Goal: Task Accomplishment & Management: Manage account settings

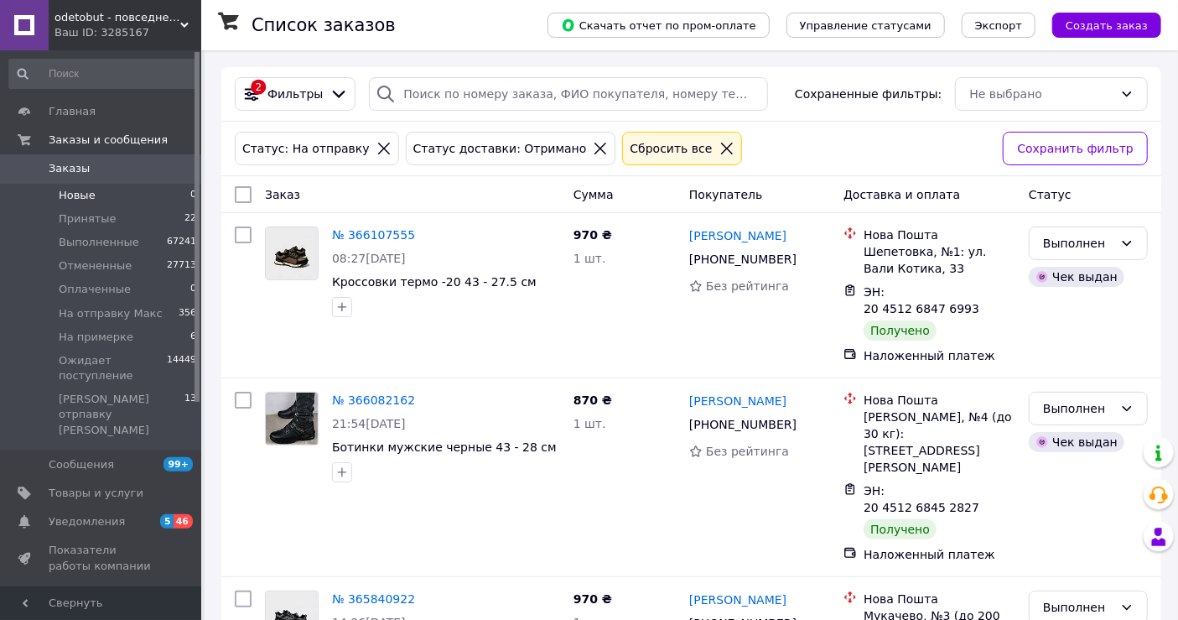
click at [84, 200] on span "Новые" at bounding box center [77, 195] width 37 height 15
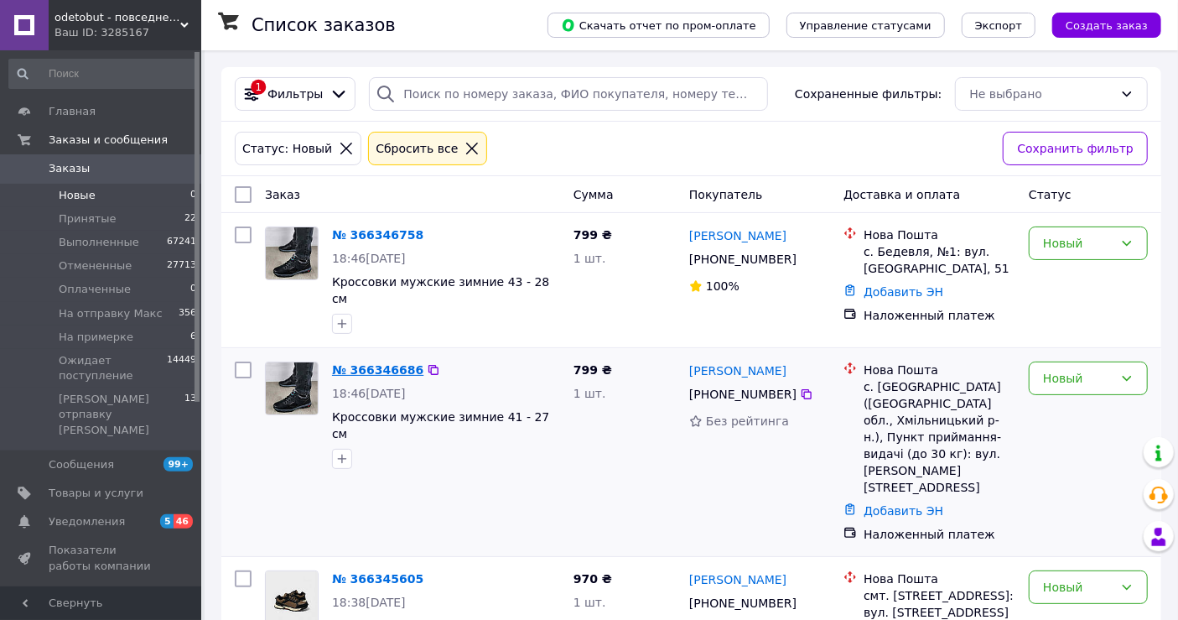
scroll to position [159, 0]
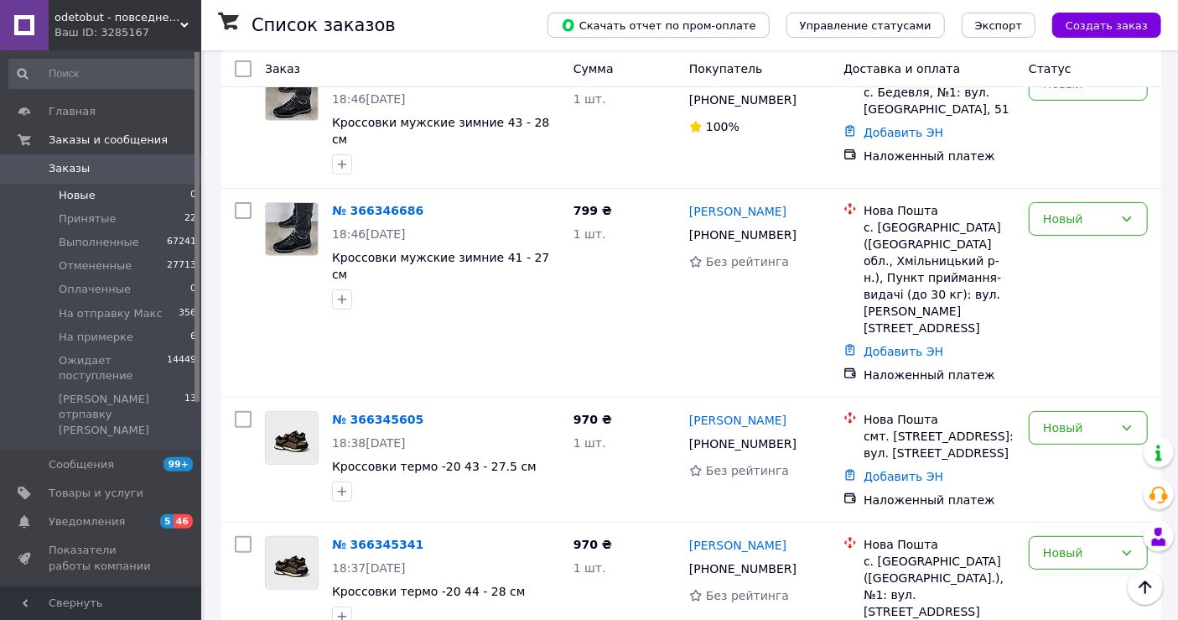
click at [101, 163] on span "Заказы" at bounding box center [102, 168] width 107 height 15
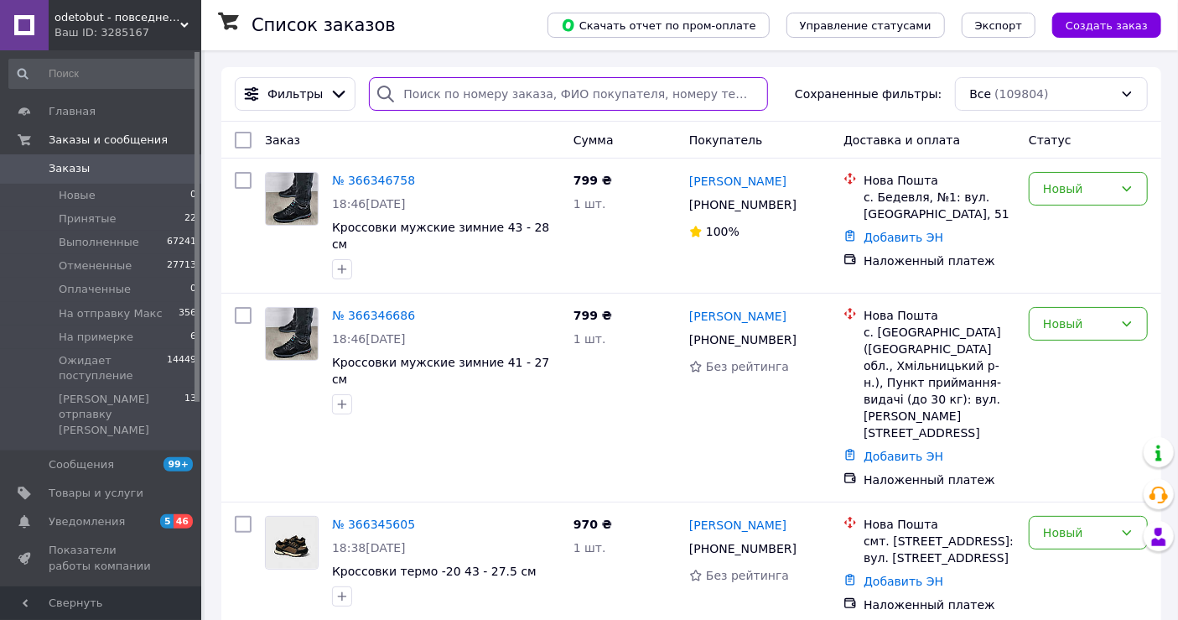
click at [465, 96] on input "search" at bounding box center [568, 94] width 398 height 34
paste input "+380970725643"
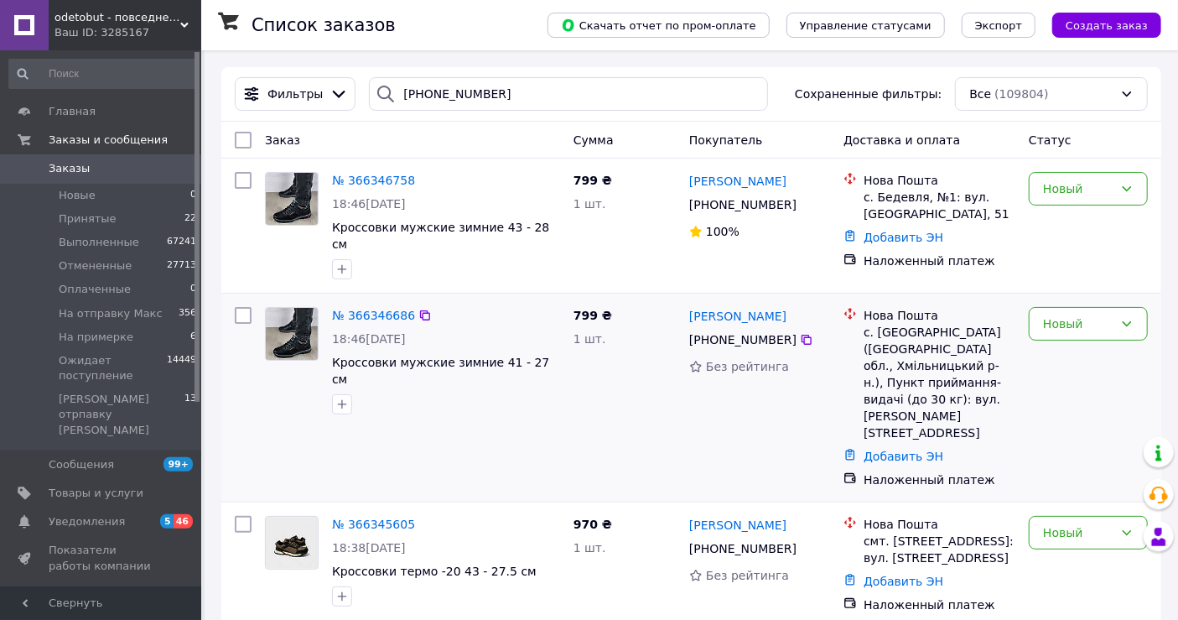
click at [526, 320] on div "№ 366346686 18:46, 12.10.2025 Кроссовки мужские зимние 41 - 27 см" at bounding box center [446, 360] width 242 height 121
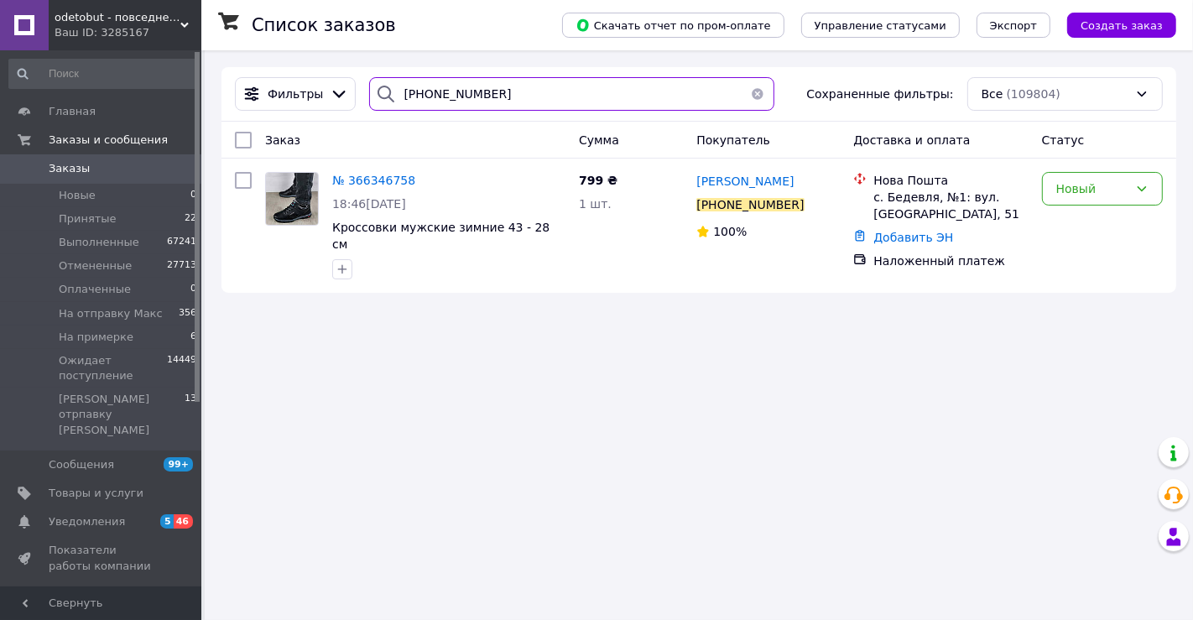
click at [401, 105] on input "+380970725643" at bounding box center [571, 94] width 405 height 34
paste input "62585591"
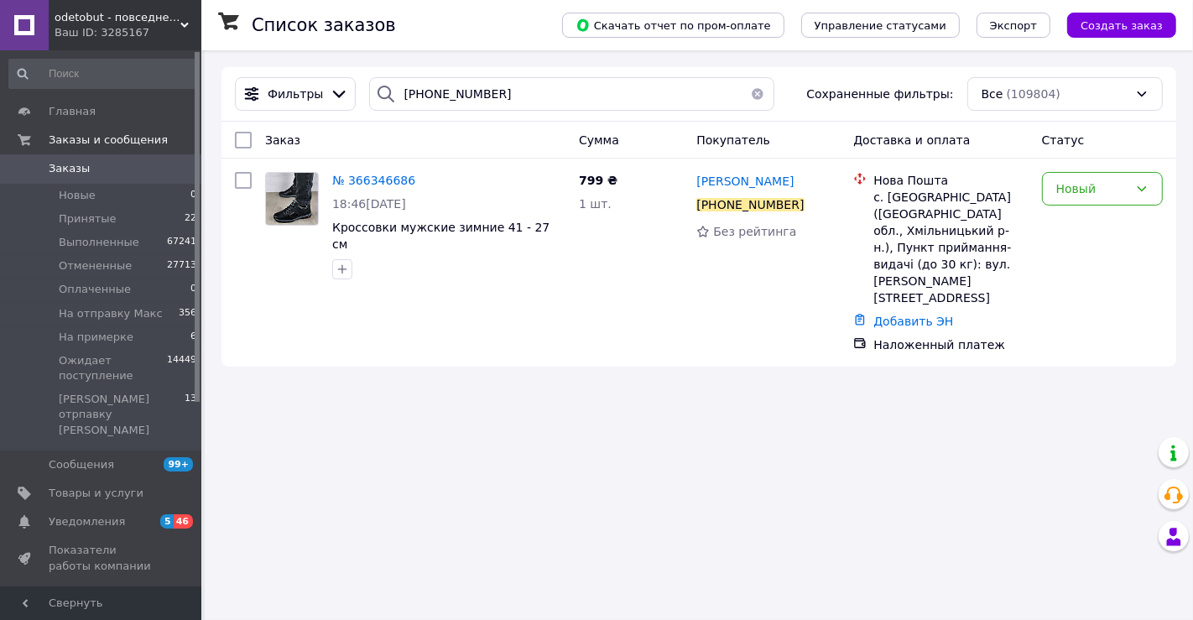
click at [455, 112] on div "Фильтры +380962585591 Сохраненные фильтры: Все (109804)" at bounding box center [698, 94] width 954 height 55
click at [449, 97] on input "+380962585591" at bounding box center [571, 94] width 405 height 34
paste input "70666825"
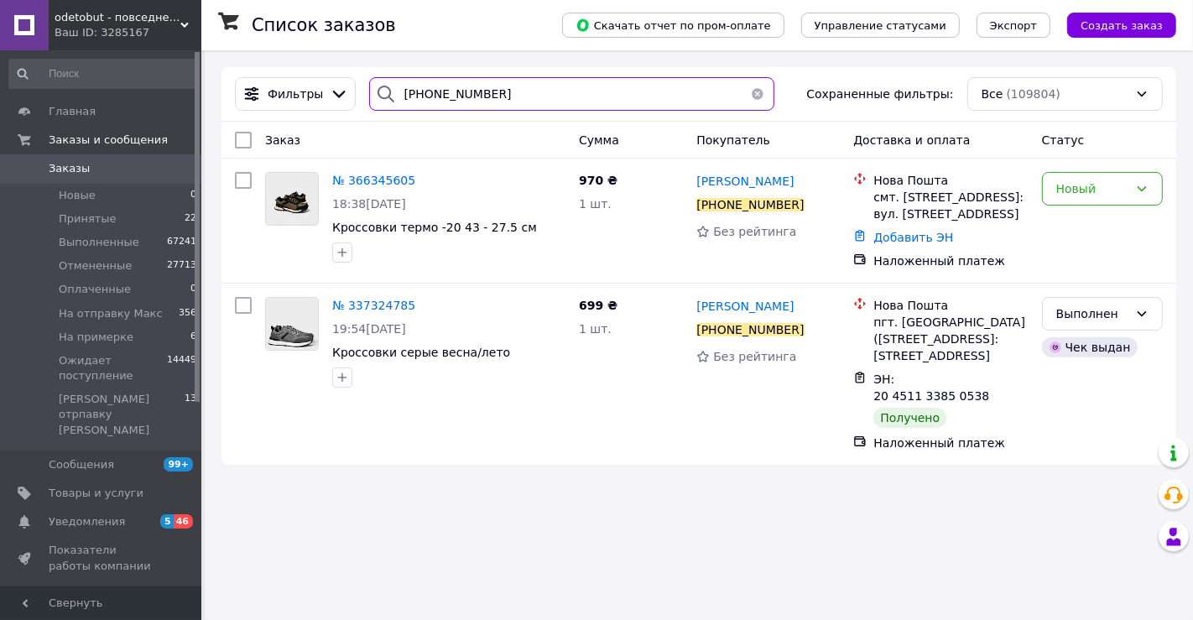
click at [423, 82] on input "+380970666825" at bounding box center [571, 94] width 405 height 34
paste input "506995153"
type input "[PHONE_NUMBER]"
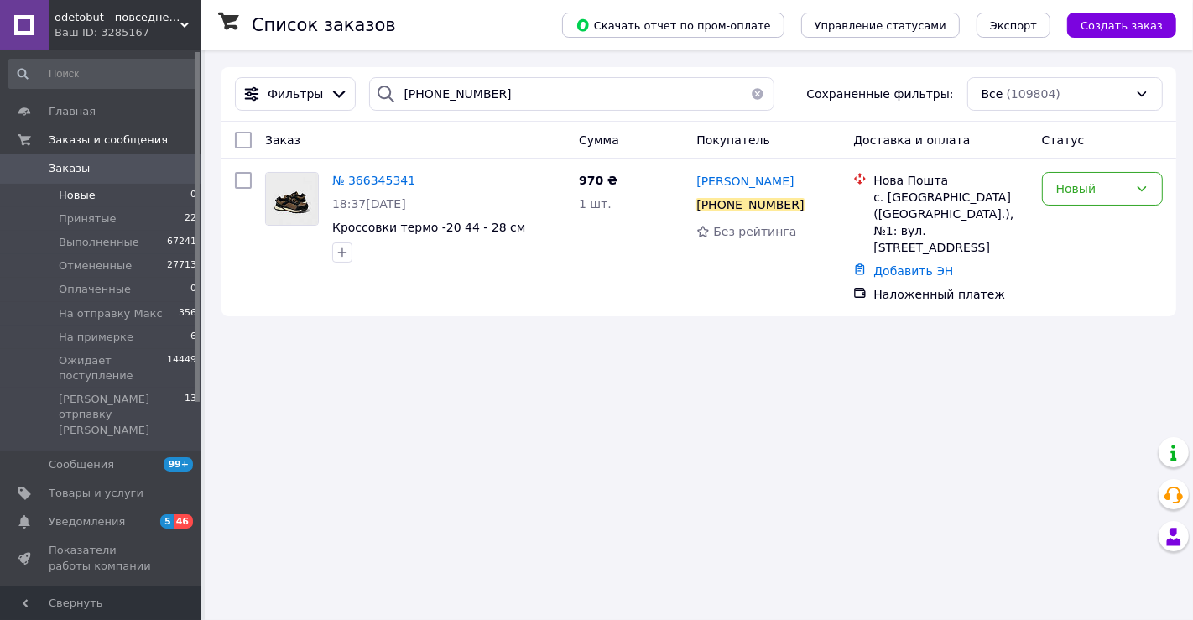
click at [89, 185] on li "Новые 0" at bounding box center [103, 195] width 206 height 23
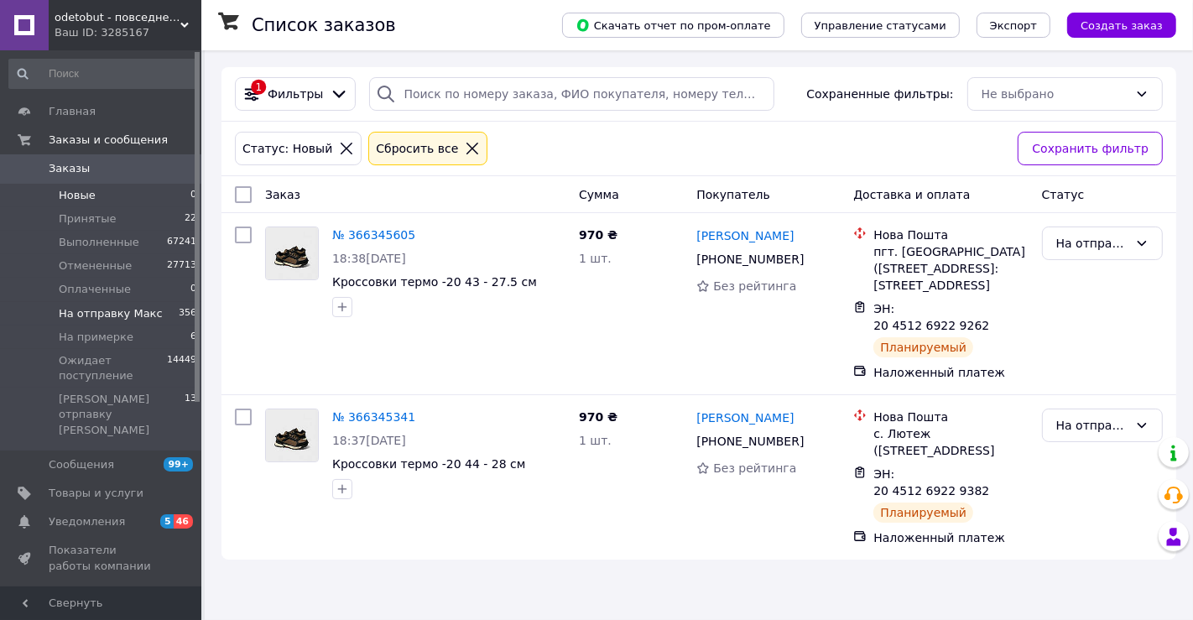
click at [97, 310] on span "На отправку Макс" at bounding box center [111, 313] width 104 height 15
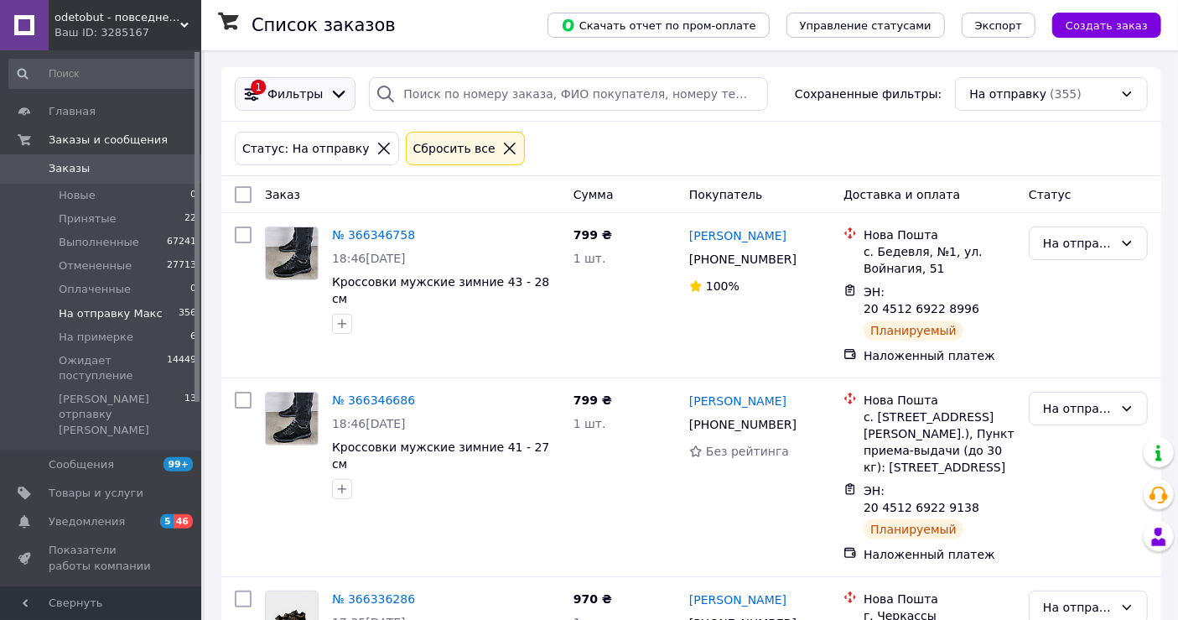
click at [292, 92] on span "Фильтры" at bounding box center [295, 94] width 55 height 17
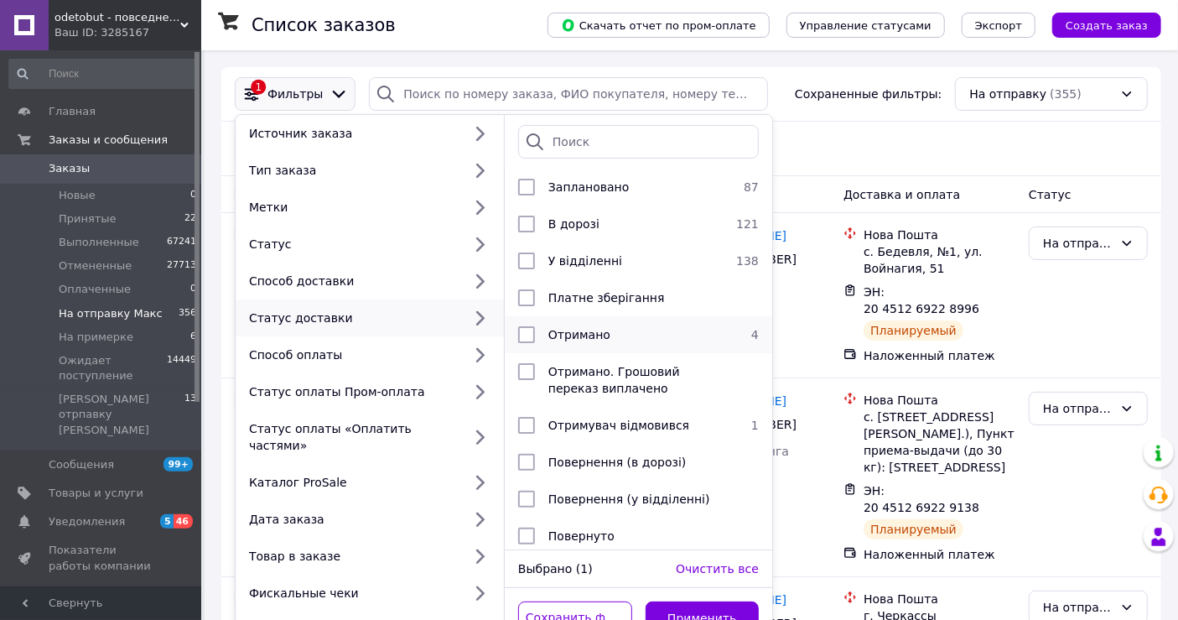
click at [676, 334] on div "Отримано" at bounding box center [636, 334] width 189 height 17
checkbox input "true"
click at [717, 601] on button "Применить" at bounding box center [703, 618] width 114 height 34
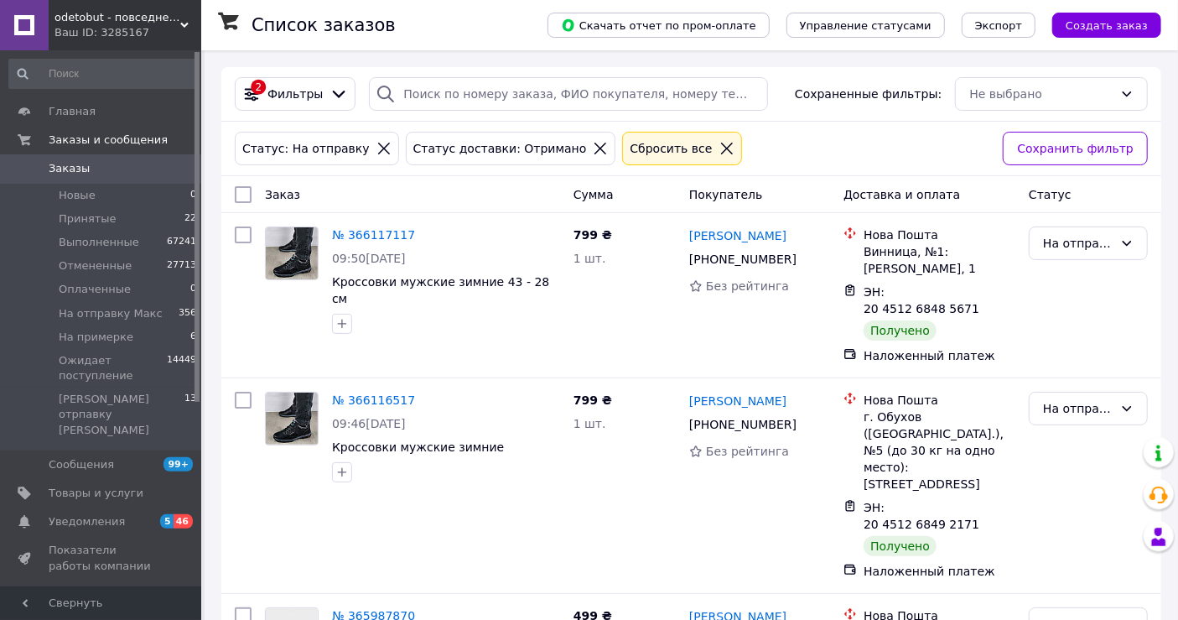
click at [243, 190] on input "checkbox" at bounding box center [243, 194] width 17 height 17
checkbox input "true"
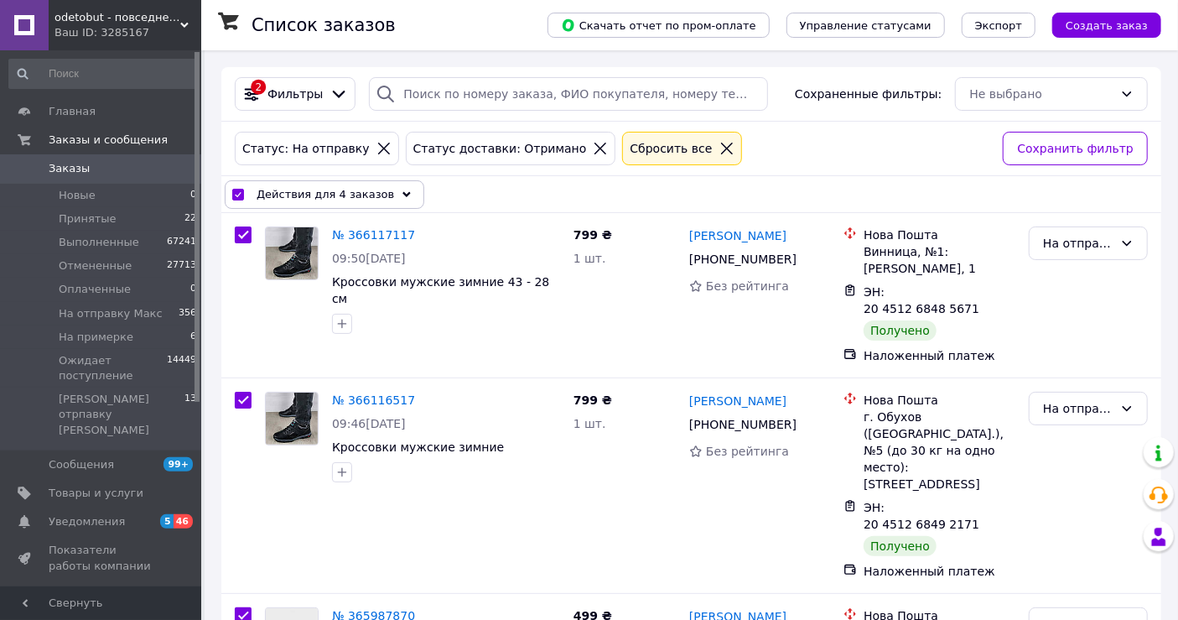
click at [299, 193] on span "Действия для 4 заказов" at bounding box center [326, 194] width 138 height 17
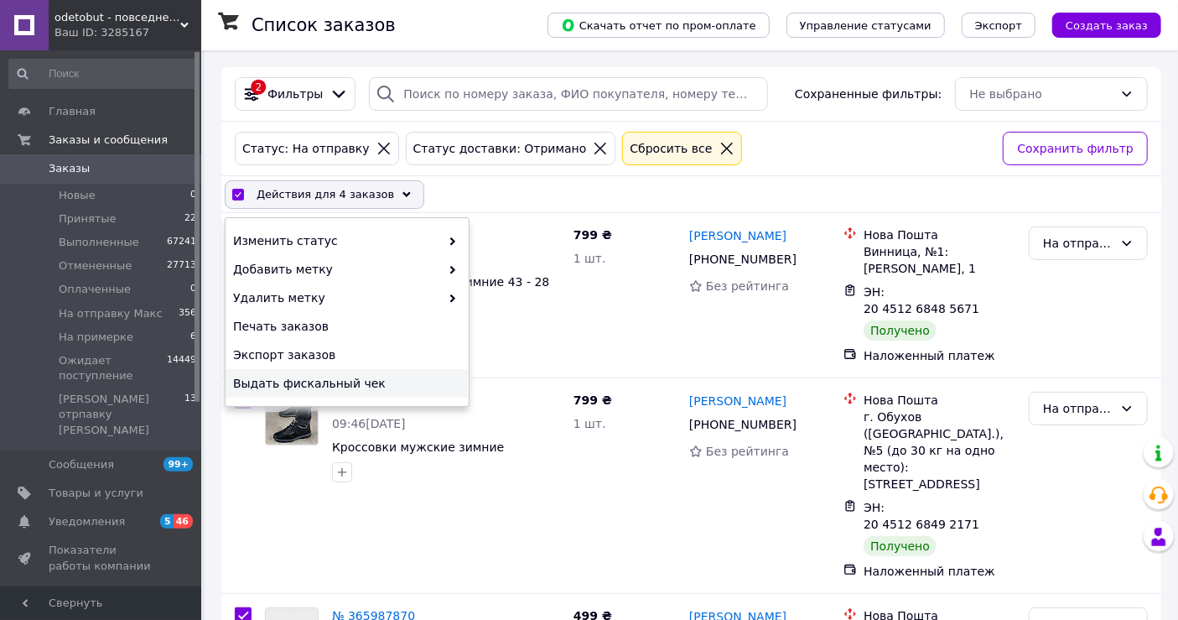
click at [297, 391] on span "Выдать фискальный чек" at bounding box center [345, 383] width 224 height 17
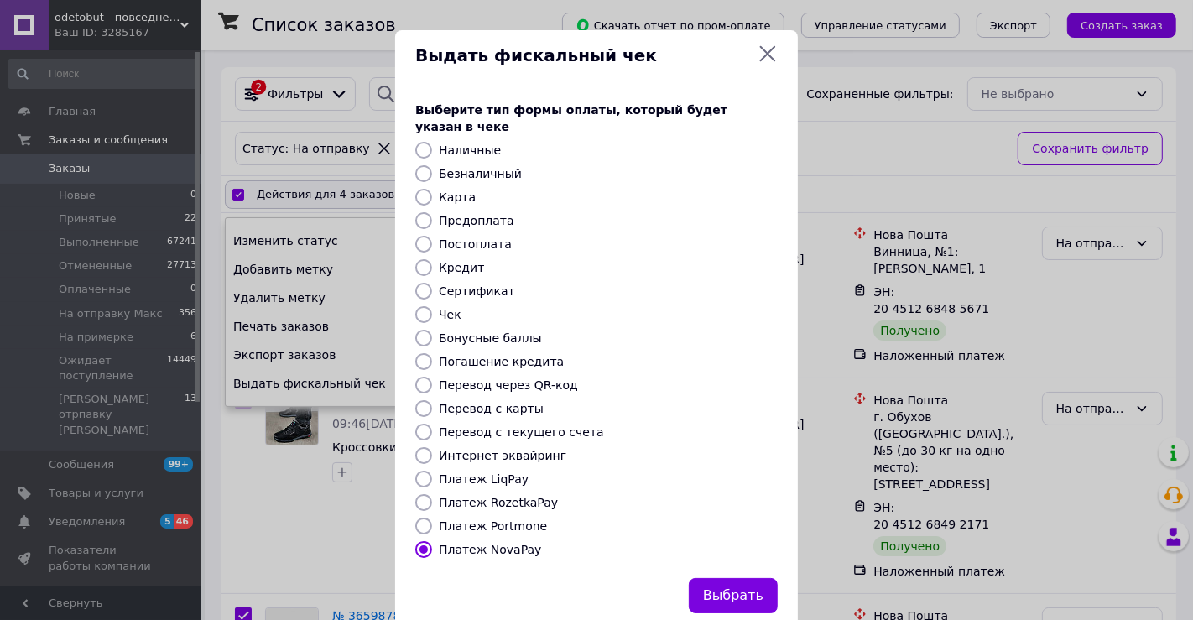
click at [913, 149] on div "Выдать фискальный чек Выберите тип формы оплаты, который будет указан в чеке На…" at bounding box center [596, 331] width 1193 height 663
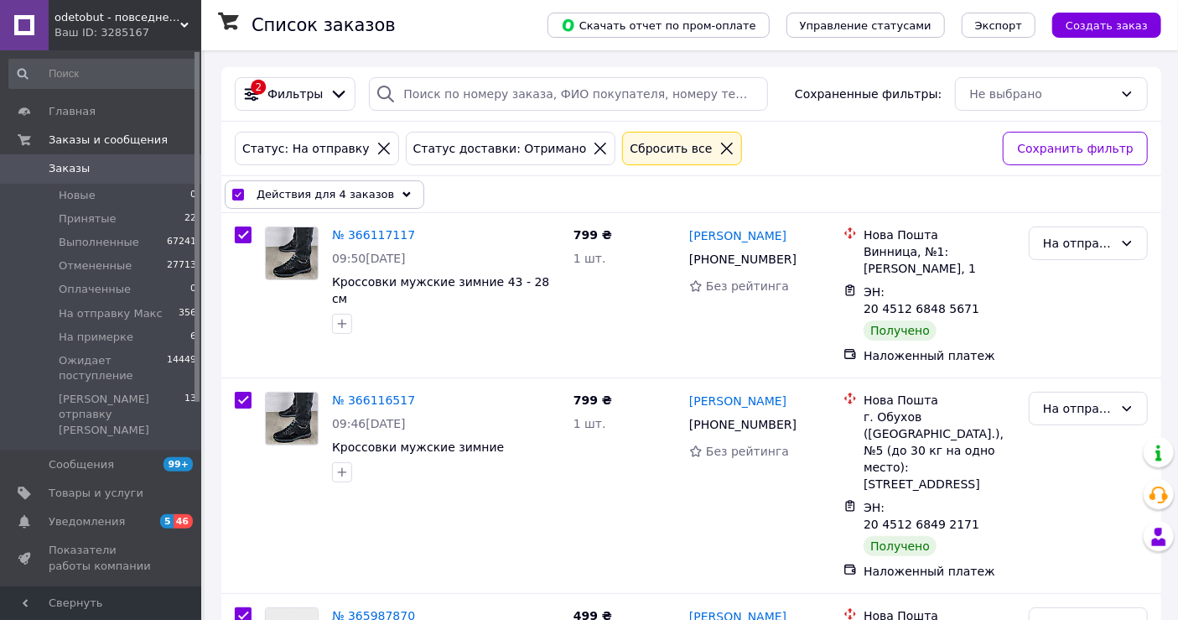
click at [362, 196] on span "Действия для 4 заказов" at bounding box center [326, 194] width 138 height 17
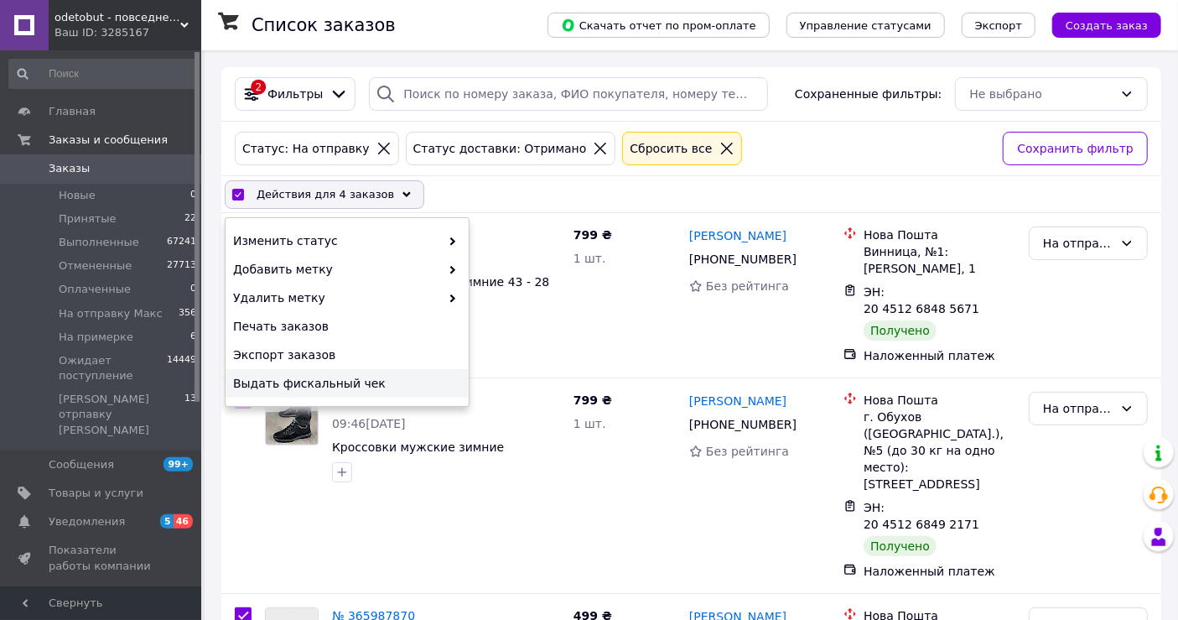
click at [334, 381] on span "Выдать фискальный чек" at bounding box center [345, 383] width 224 height 17
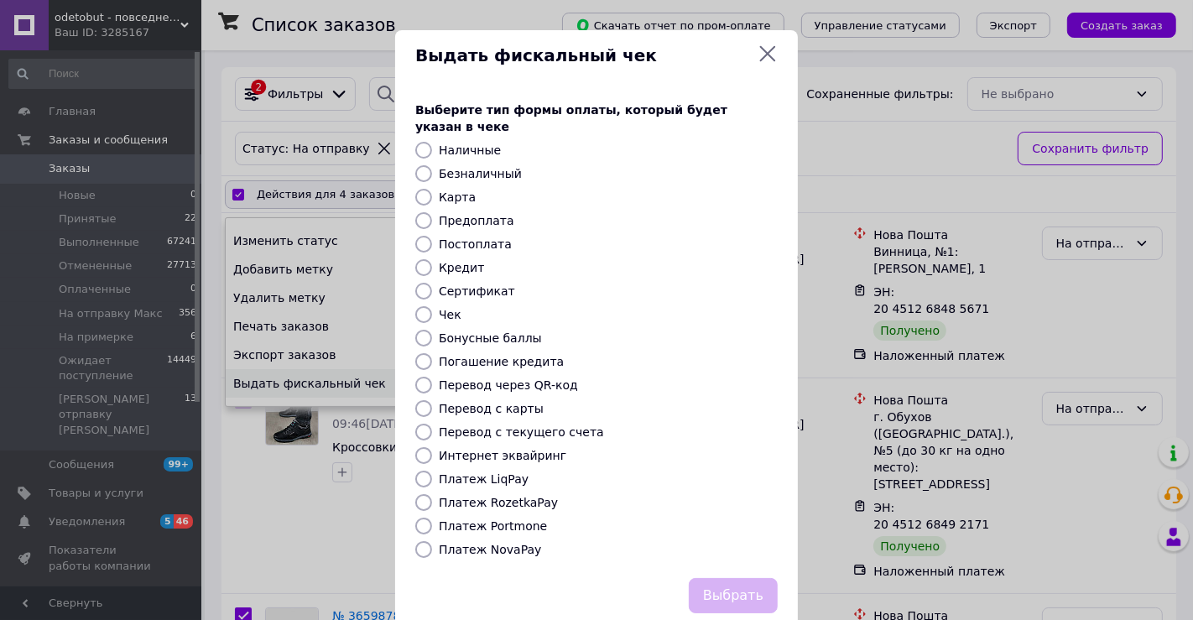
click at [486, 543] on label "Платеж NovaPay" at bounding box center [490, 549] width 102 height 13
click at [432, 541] on input "Платеж NovaPay" at bounding box center [423, 549] width 17 height 17
radio input "true"
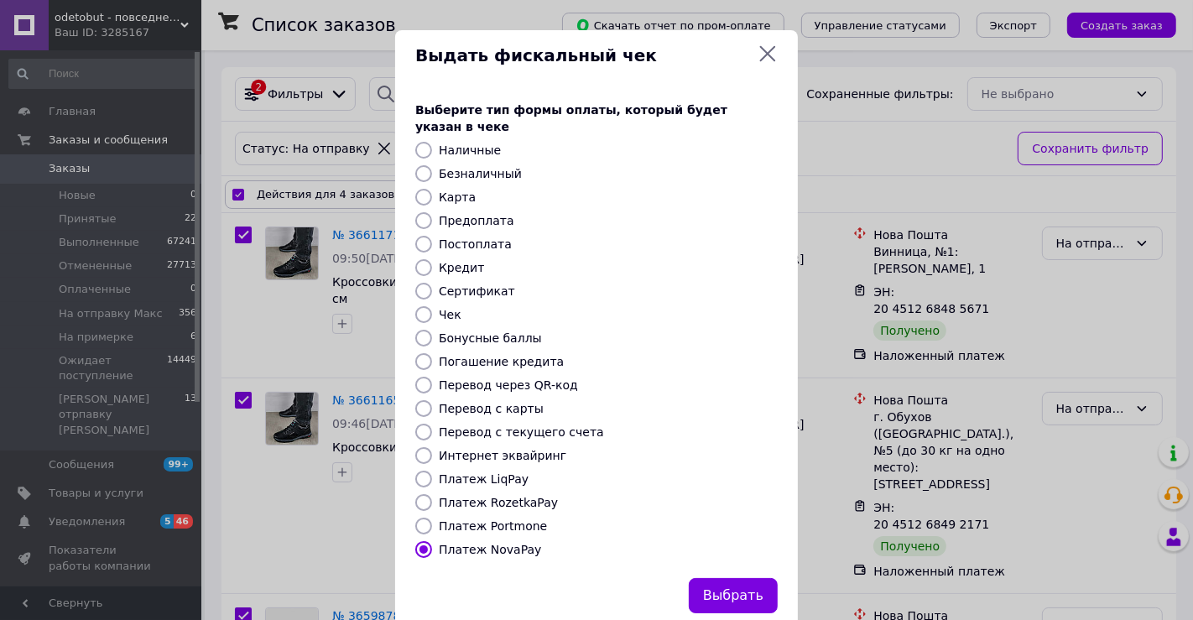
click at [715, 580] on button "Выбрать" at bounding box center [733, 596] width 89 height 36
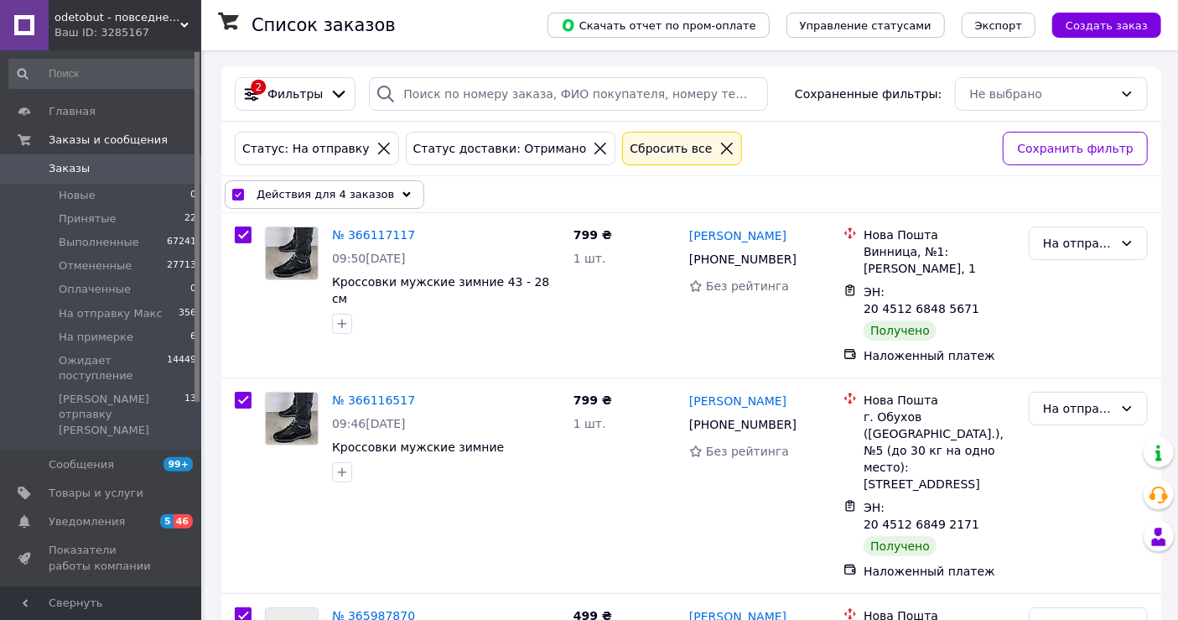
drag, startPoint x: 299, startPoint y: 193, endPoint x: 301, endPoint y: 211, distance: 18.6
click at [300, 193] on span "Действия для 4 заказов" at bounding box center [326, 194] width 138 height 17
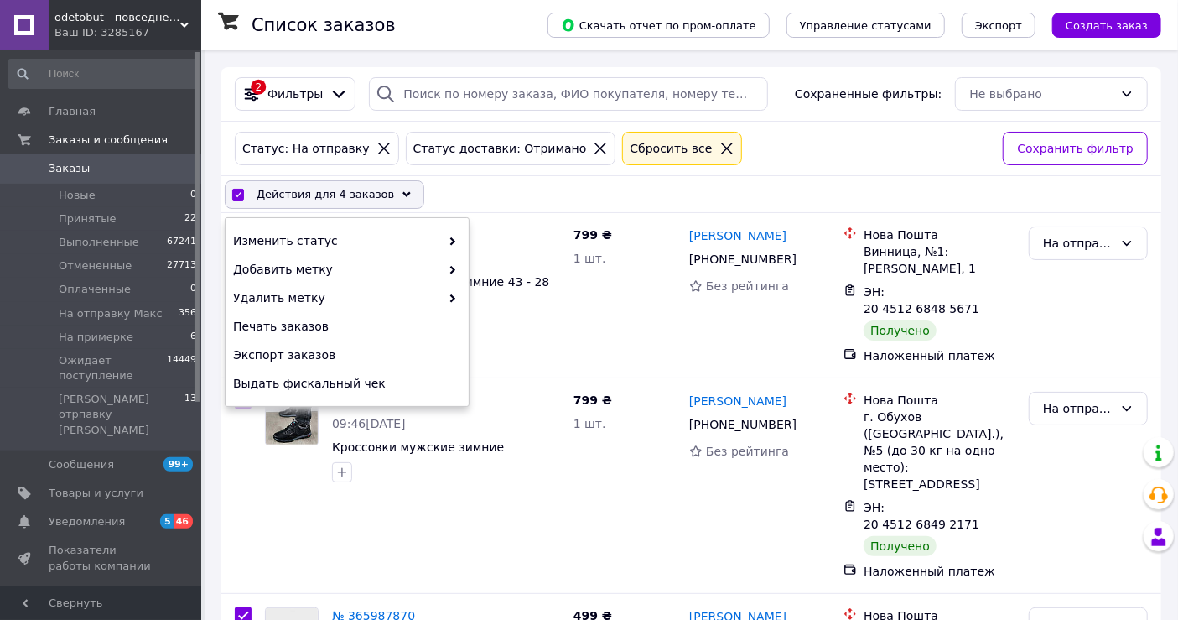
click at [308, 222] on div "Изменить статус Добавить метку Удалить метку Печать заказов Экспорт заказов Выд…" at bounding box center [347, 312] width 243 height 188
click at [318, 248] on span "Изменить статус" at bounding box center [336, 240] width 207 height 17
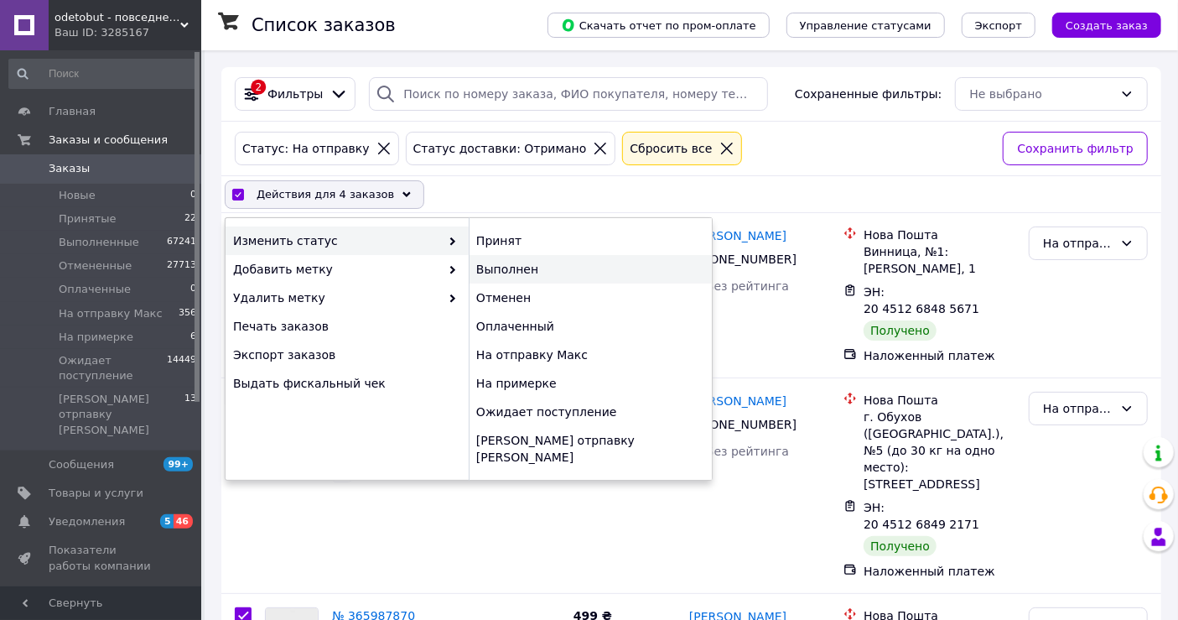
click at [585, 273] on div "Выполнен" at bounding box center [590, 269] width 243 height 29
checkbox input "false"
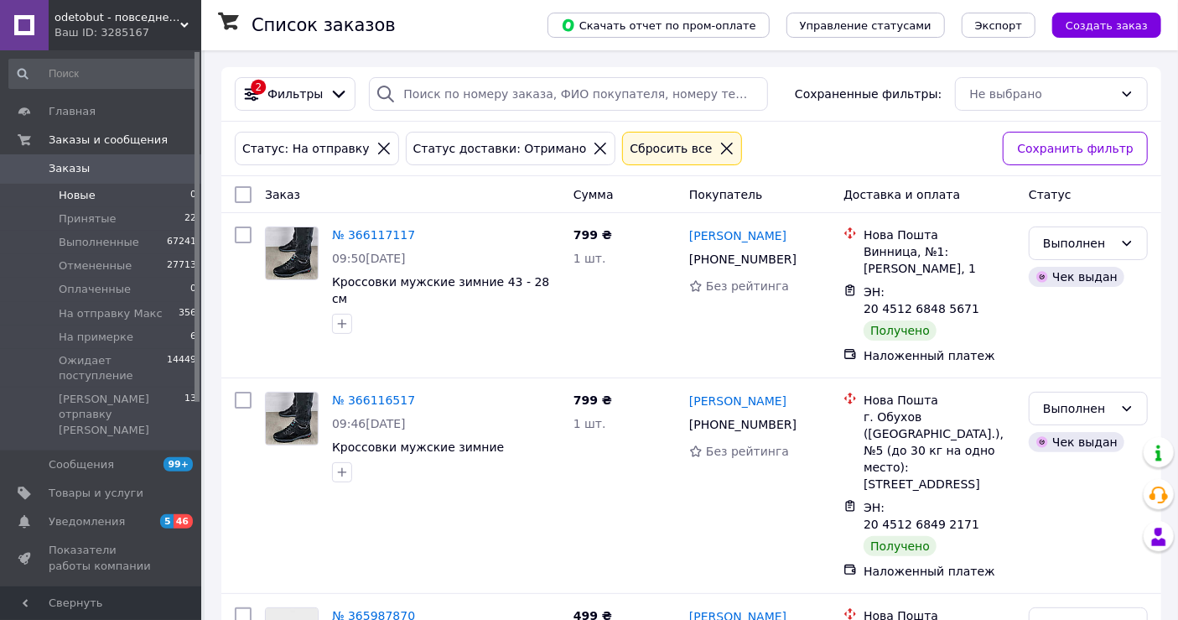
click at [80, 193] on span "Новые" at bounding box center [77, 195] width 37 height 15
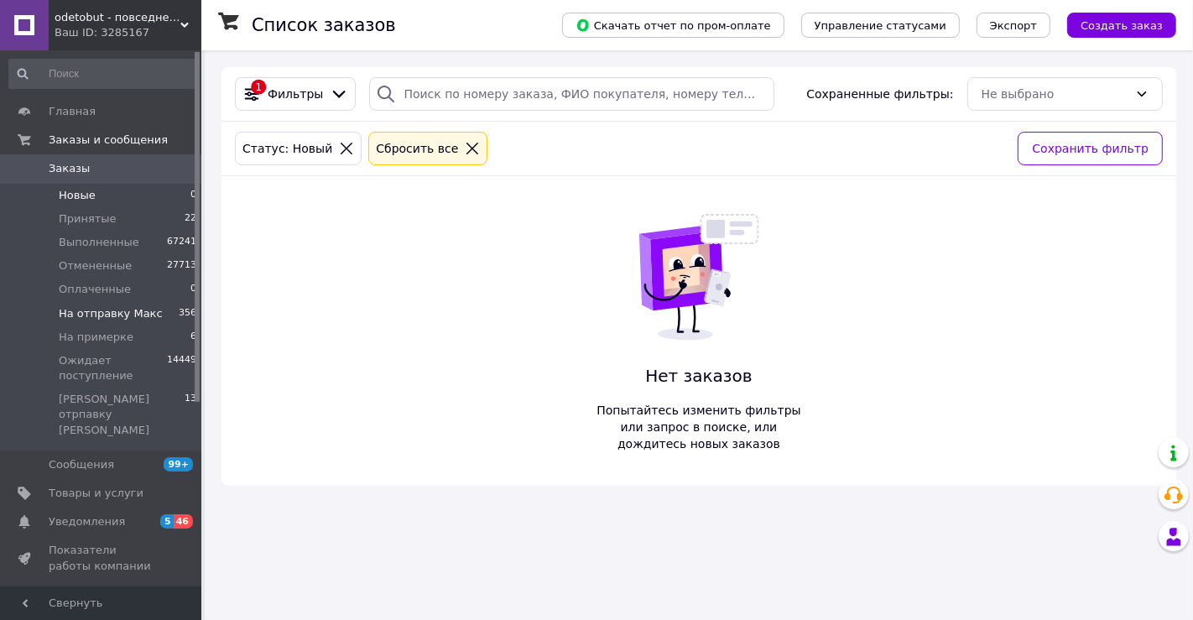
click at [118, 320] on li "На отправку Макс 356" at bounding box center [103, 313] width 206 height 23
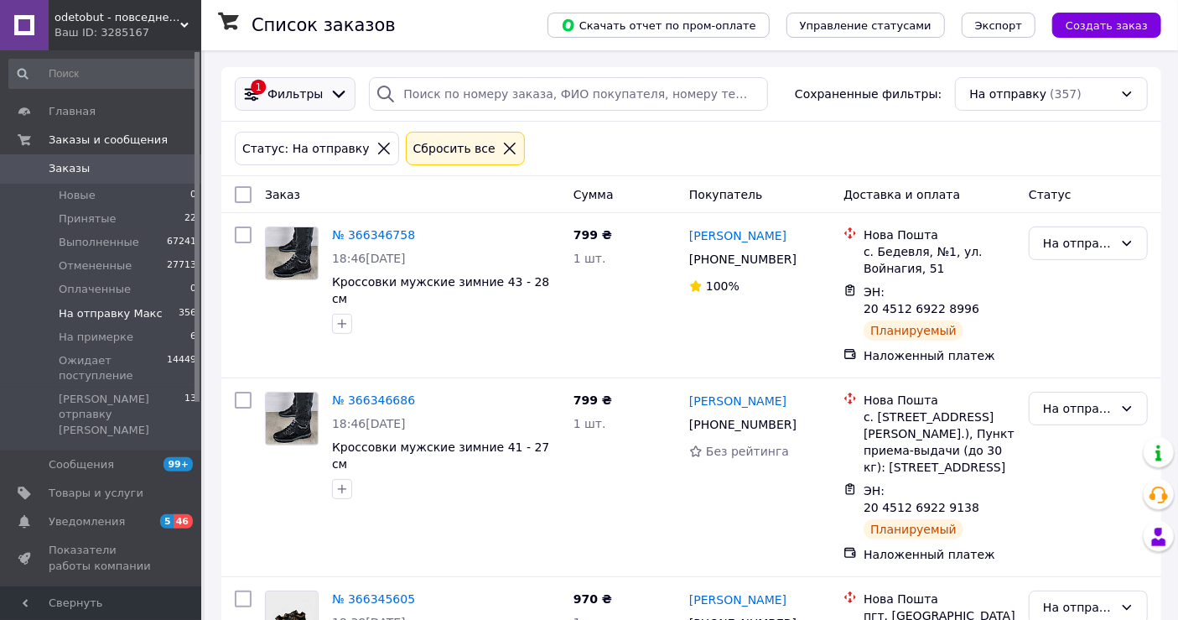
click at [287, 88] on span "Фильтры" at bounding box center [295, 94] width 55 height 17
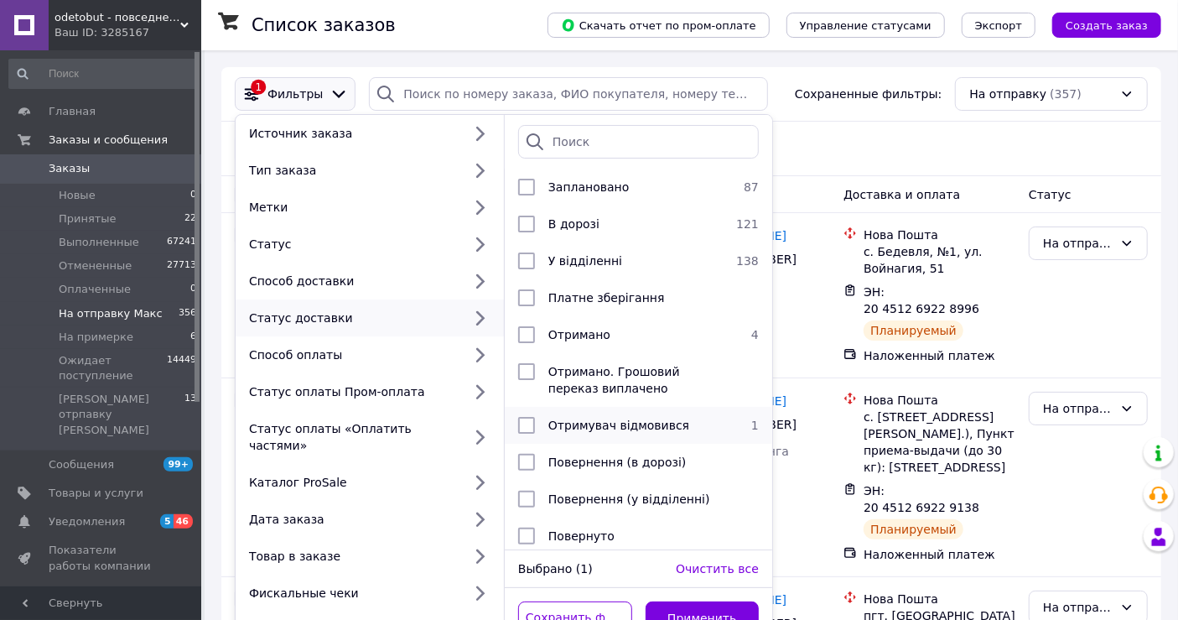
click at [615, 434] on li "Отримувач відмовився 1" at bounding box center [639, 425] width 268 height 37
checkbox input "true"
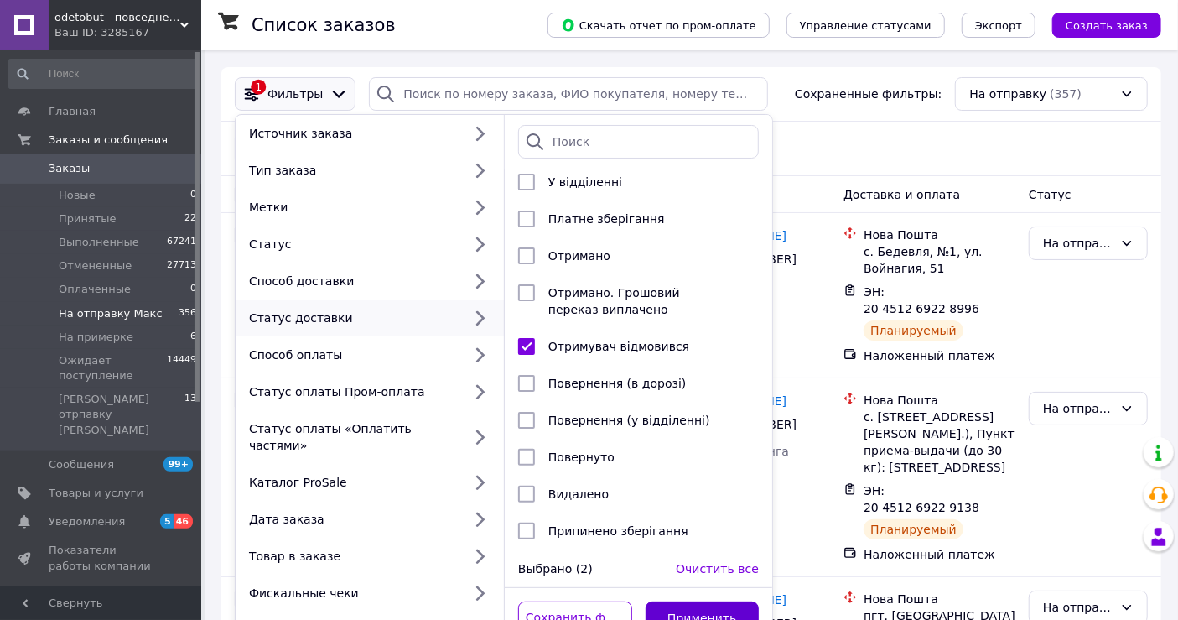
click at [695, 601] on button "Применить" at bounding box center [703, 618] width 114 height 34
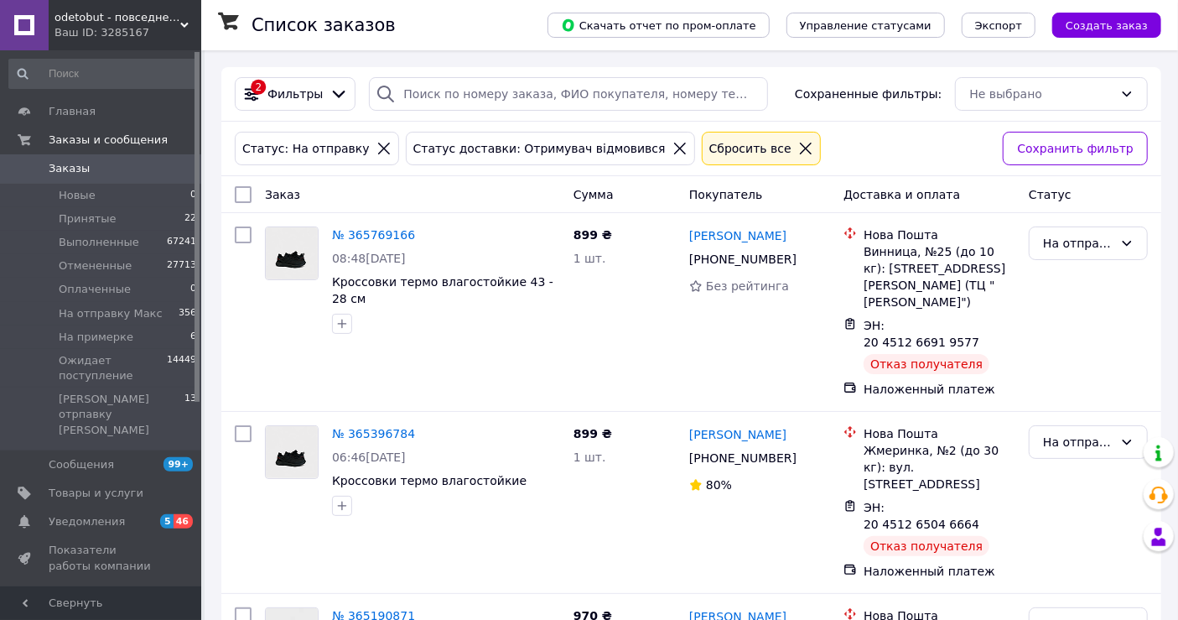
click at [242, 193] on input "checkbox" at bounding box center [243, 194] width 17 height 17
checkbox input "true"
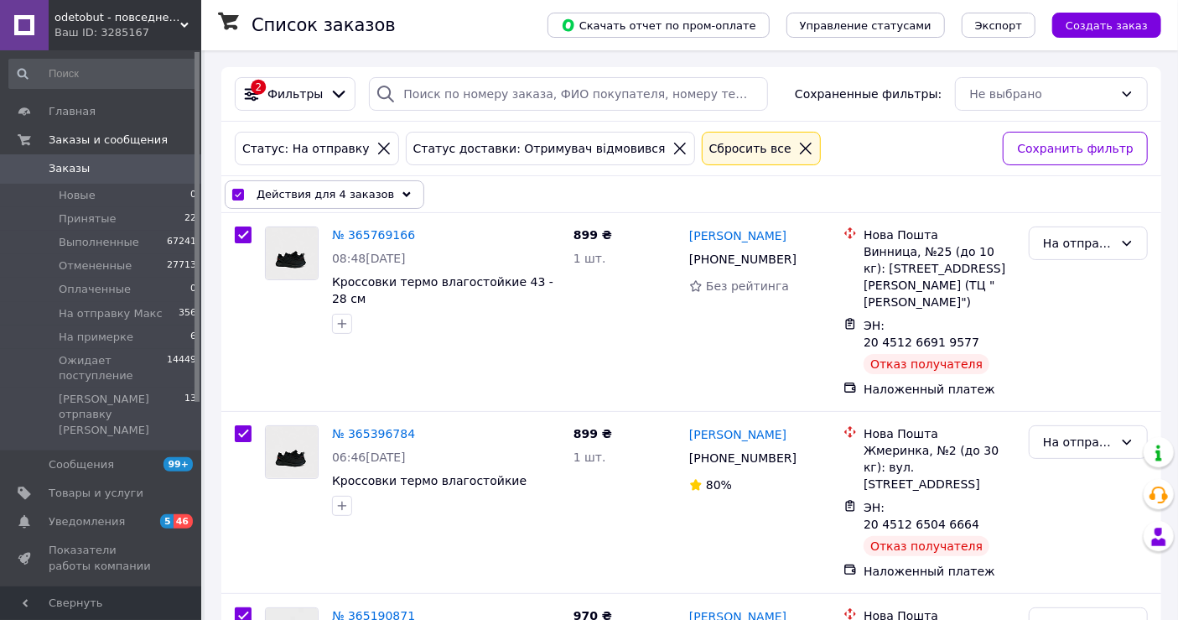
drag, startPoint x: 271, startPoint y: 188, endPoint x: 281, endPoint y: 217, distance: 31.0
click at [272, 187] on span "Действия для 4 заказов" at bounding box center [326, 194] width 138 height 17
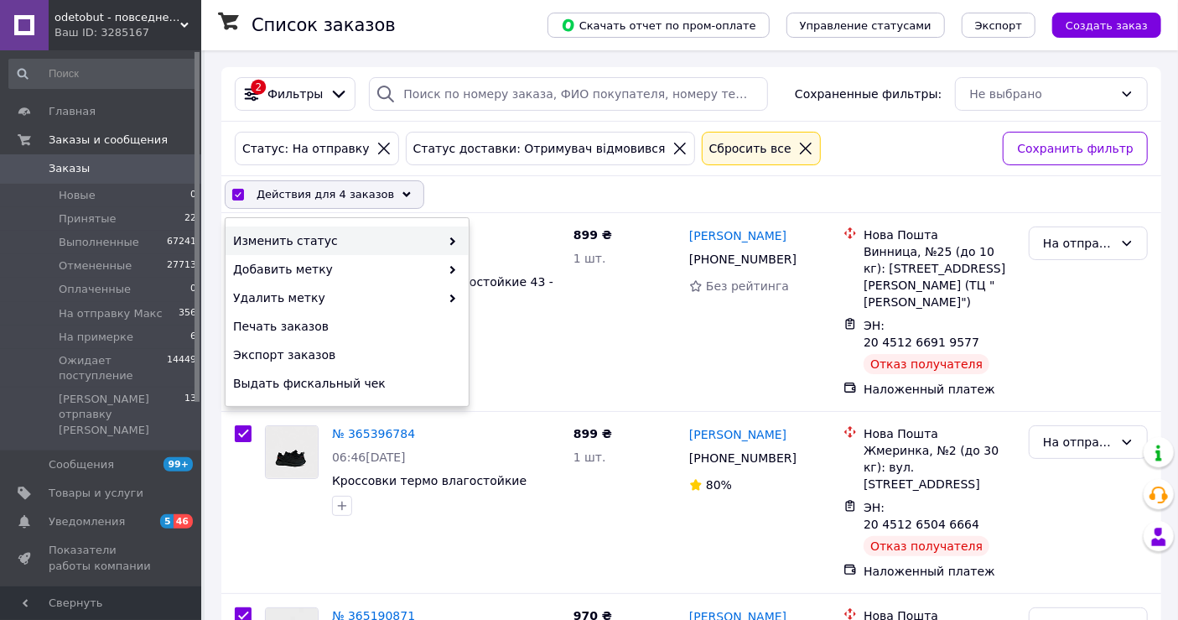
click at [284, 242] on span "Изменить статус" at bounding box center [336, 240] width 207 height 17
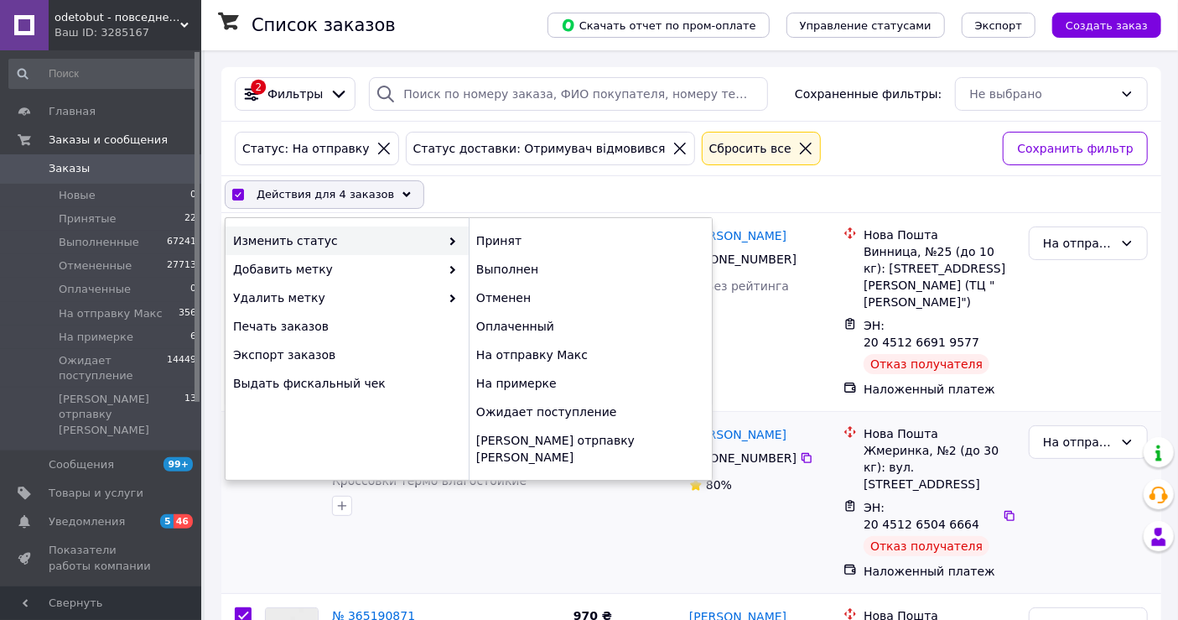
click at [556, 405] on div "Ожидает поступление" at bounding box center [590, 412] width 243 height 29
checkbox input "false"
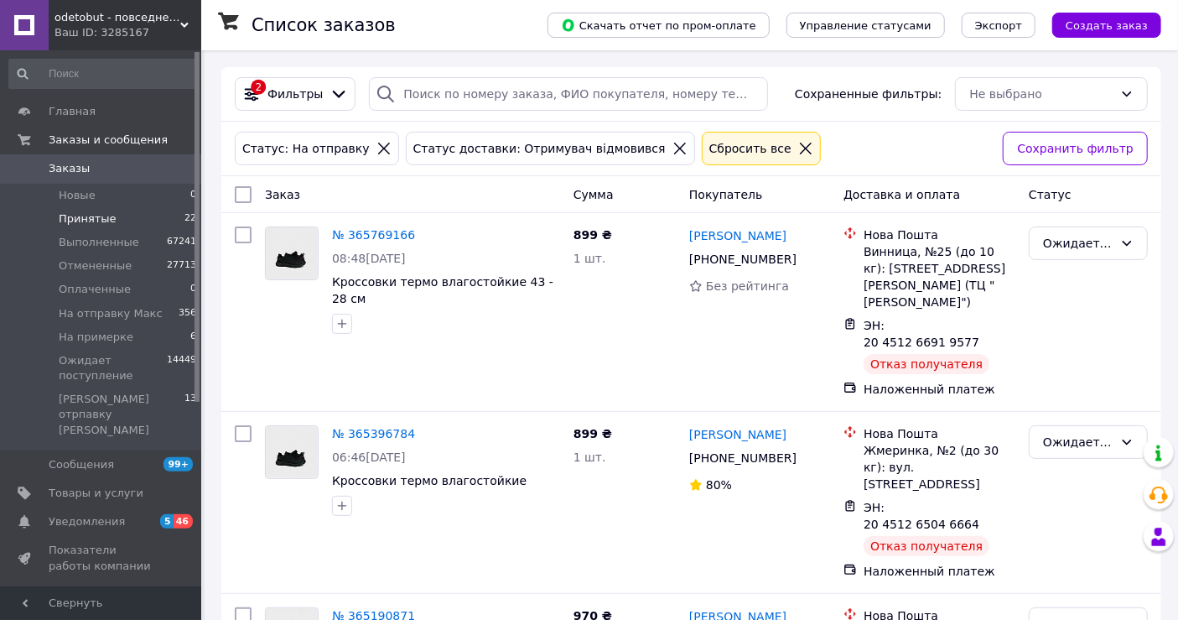
click at [138, 218] on li "Принятые 22" at bounding box center [103, 218] width 206 height 23
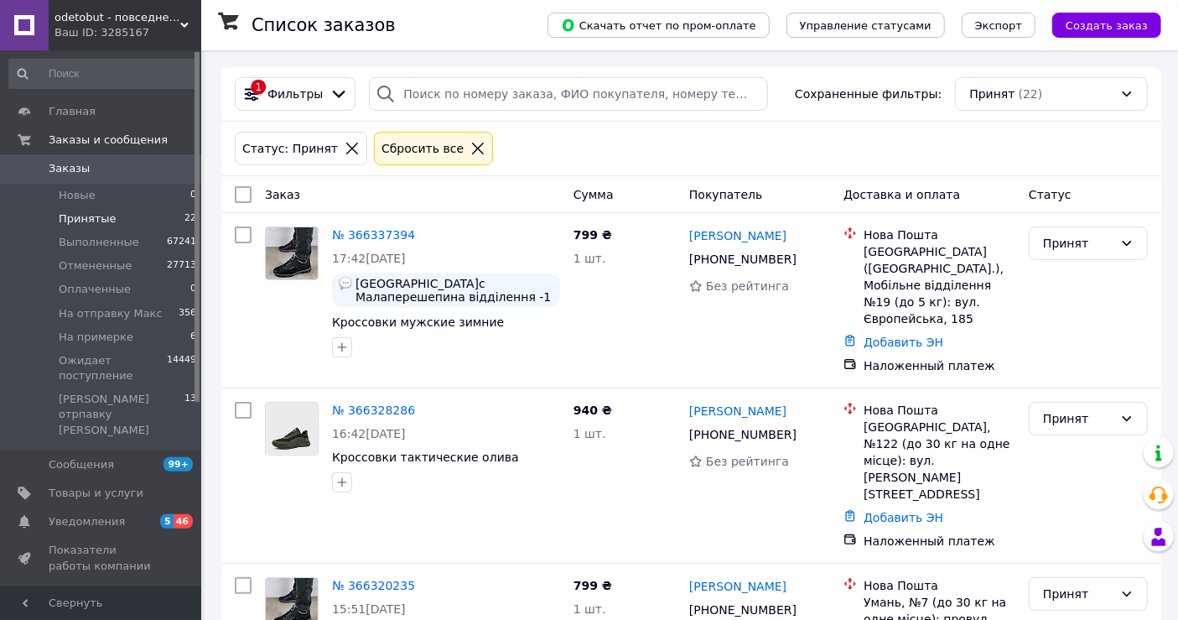
click at [83, 228] on li "Принятые 22" at bounding box center [103, 218] width 206 height 23
click at [68, 186] on li "Новые 0" at bounding box center [103, 195] width 206 height 23
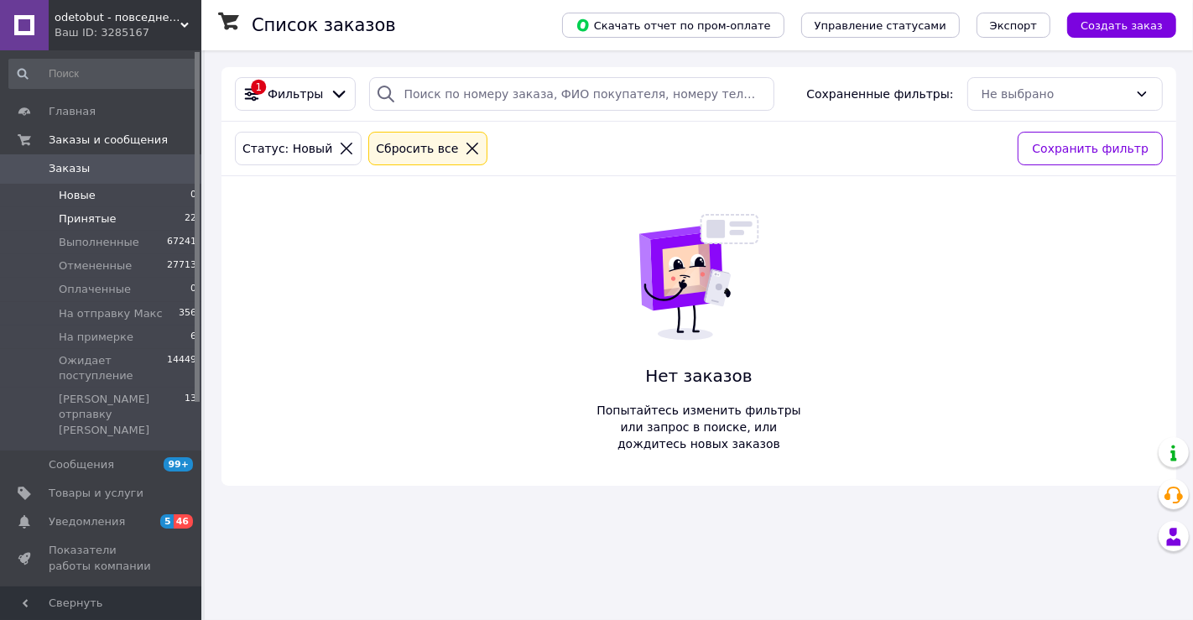
click at [104, 221] on span "Принятые" at bounding box center [88, 218] width 58 height 15
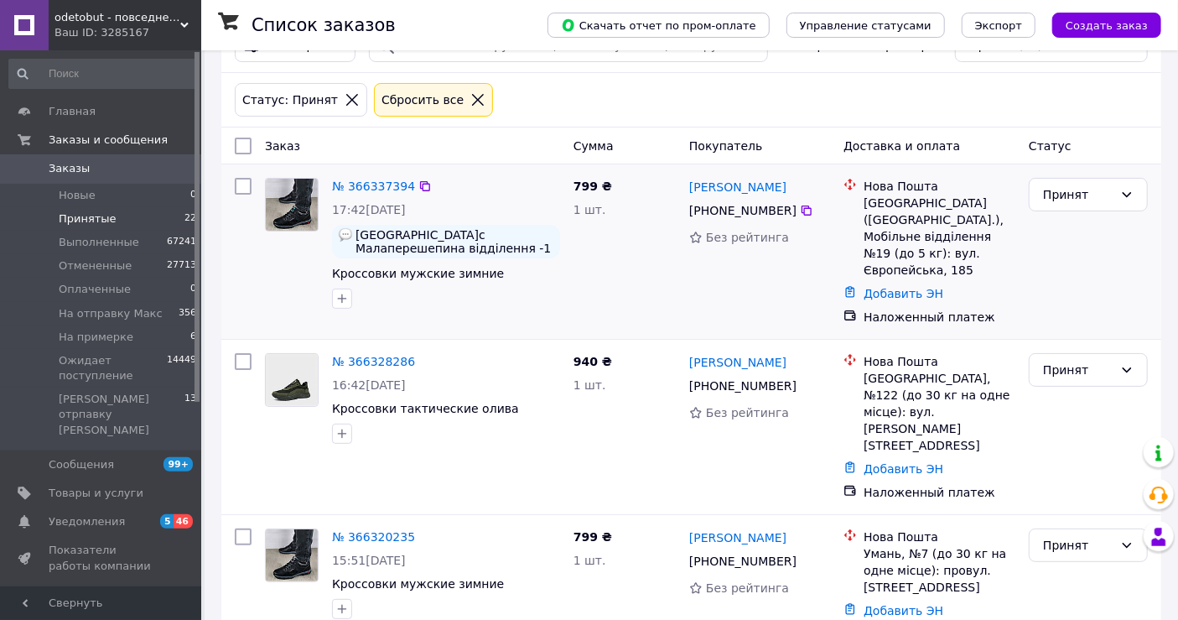
scroll to position [93, 0]
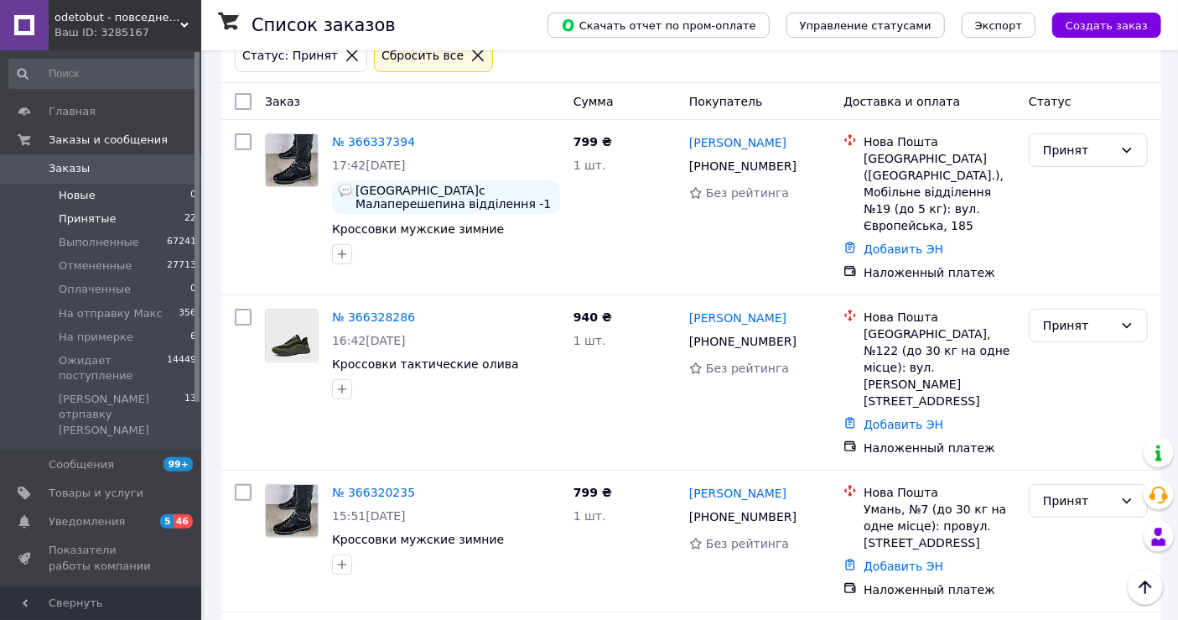
click at [57, 200] on li "Новые 0" at bounding box center [103, 195] width 206 height 23
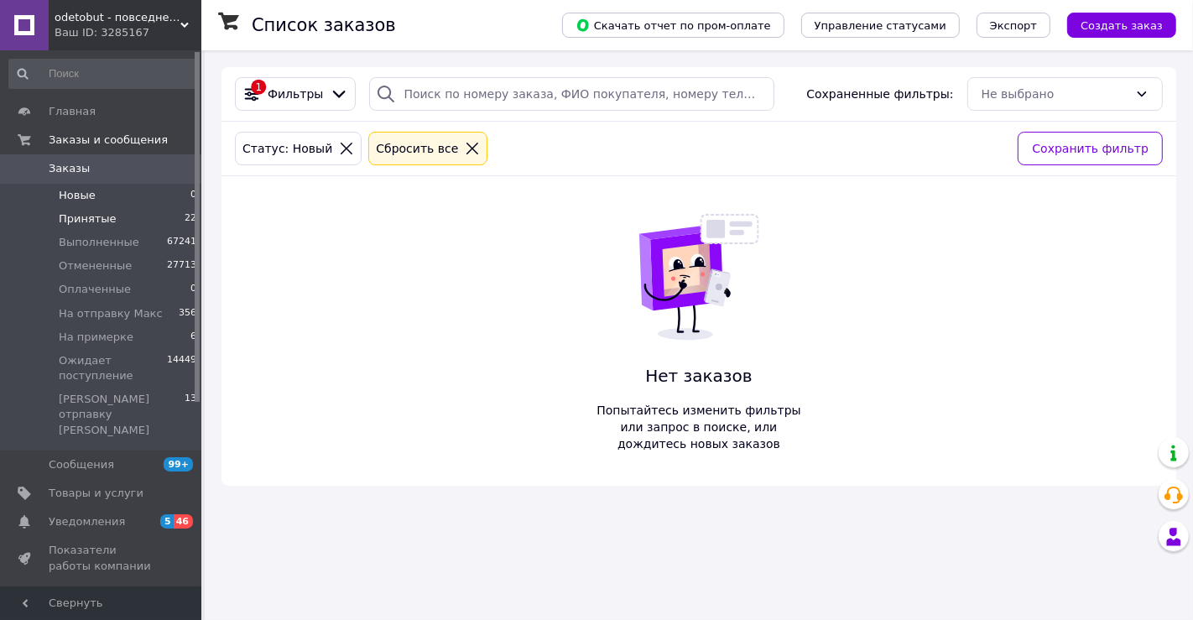
click at [122, 221] on li "Принятые 22" at bounding box center [103, 218] width 206 height 23
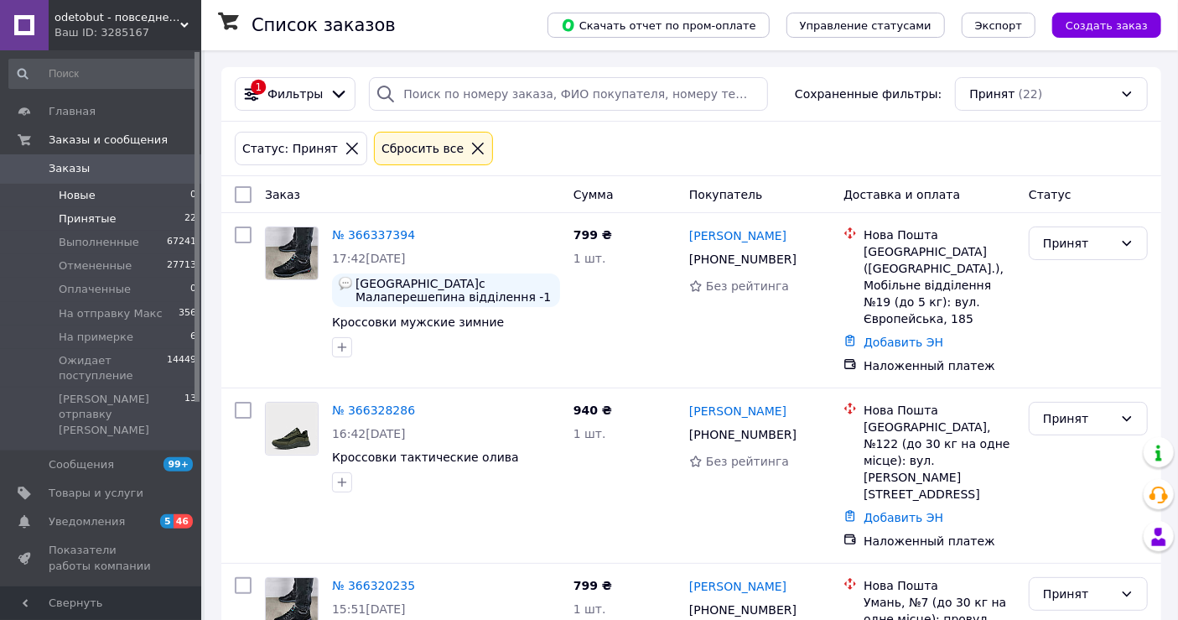
click at [83, 202] on span "Новые" at bounding box center [77, 195] width 37 height 15
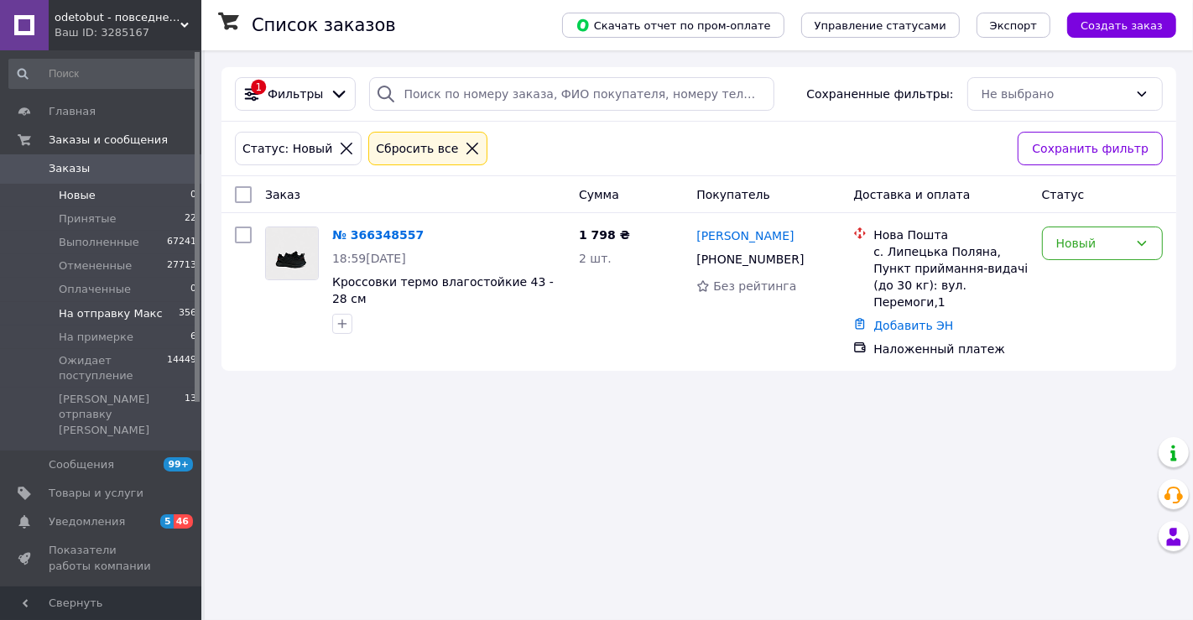
click at [117, 320] on span "На отправку Макс" at bounding box center [111, 313] width 104 height 15
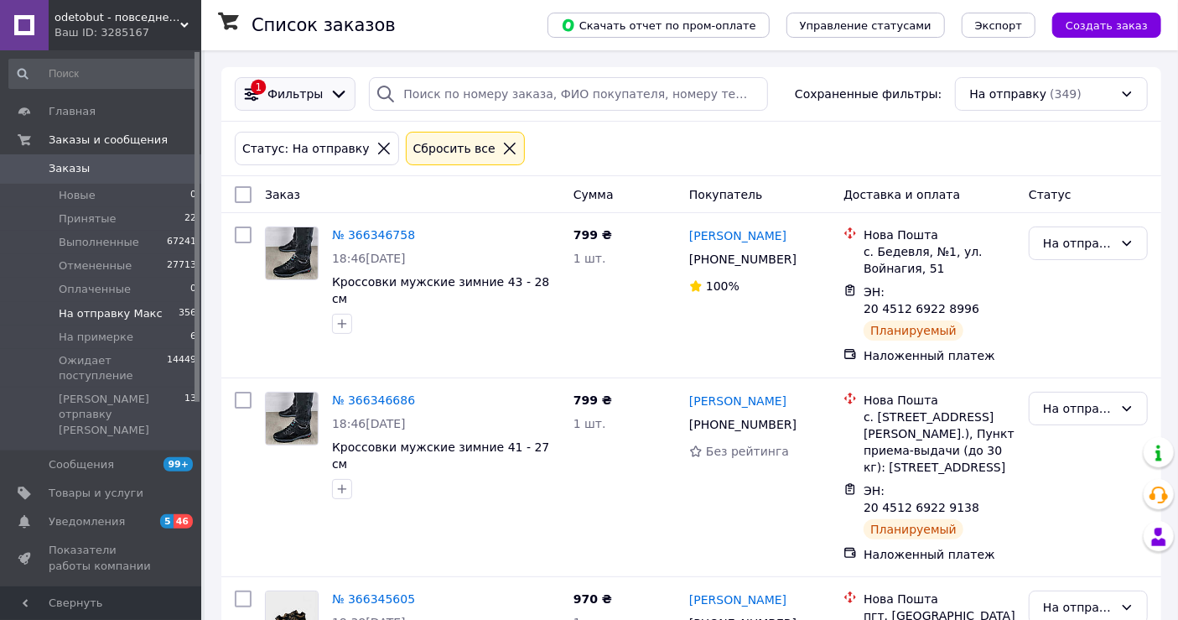
click at [289, 101] on span "Фильтры" at bounding box center [295, 94] width 55 height 17
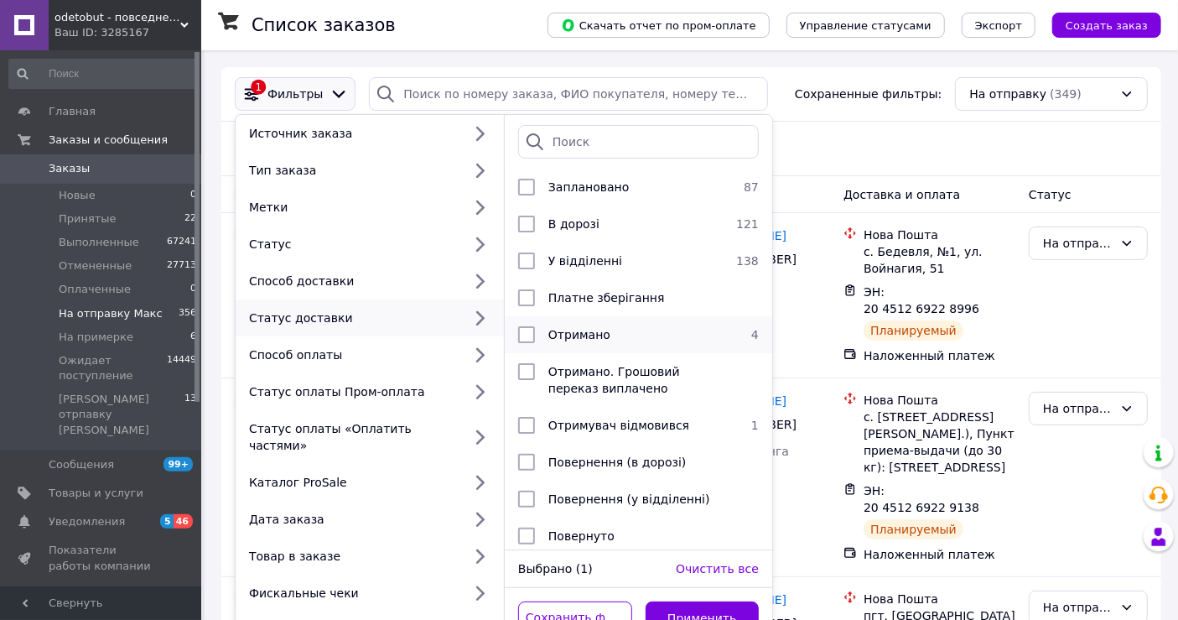
click at [529, 350] on li "Отримано 4" at bounding box center [639, 334] width 268 height 37
checkbox input "true"
click at [694, 601] on button "Применить" at bounding box center [703, 618] width 114 height 34
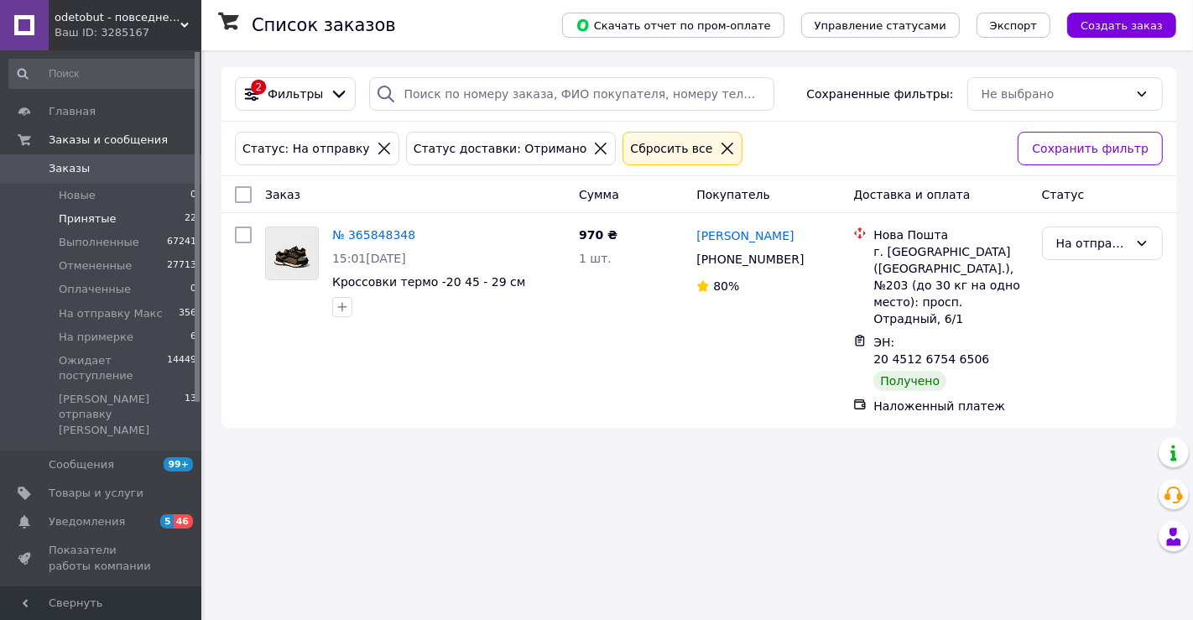
click at [93, 208] on li "Принятые 22" at bounding box center [103, 218] width 206 height 23
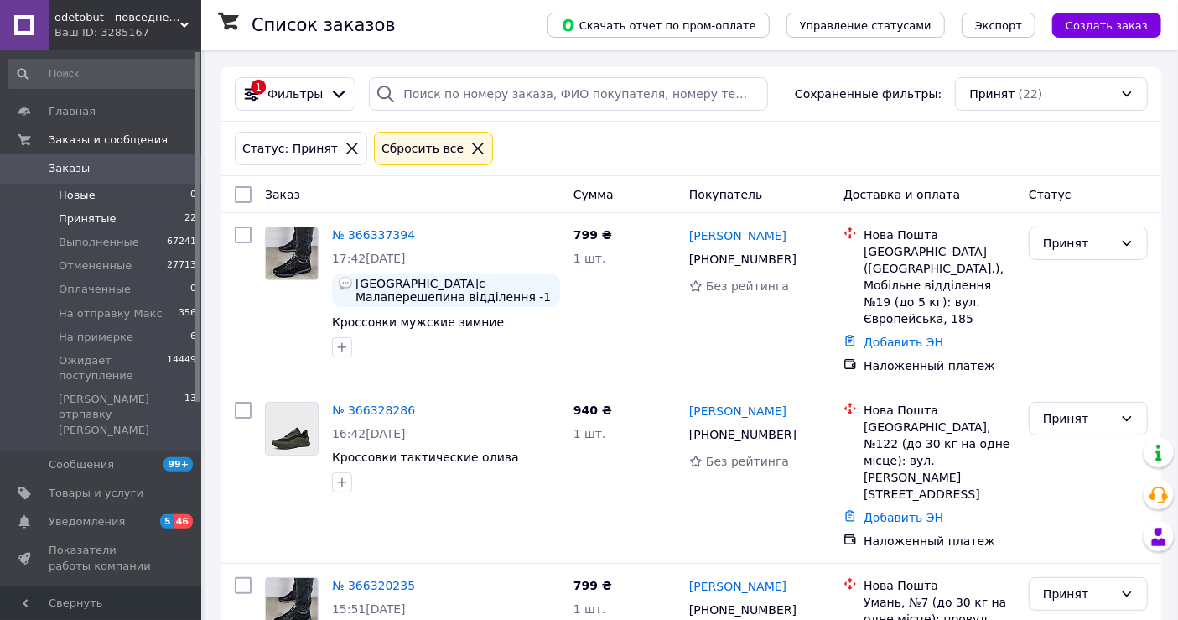
click at [96, 193] on li "Новые 0" at bounding box center [103, 195] width 206 height 23
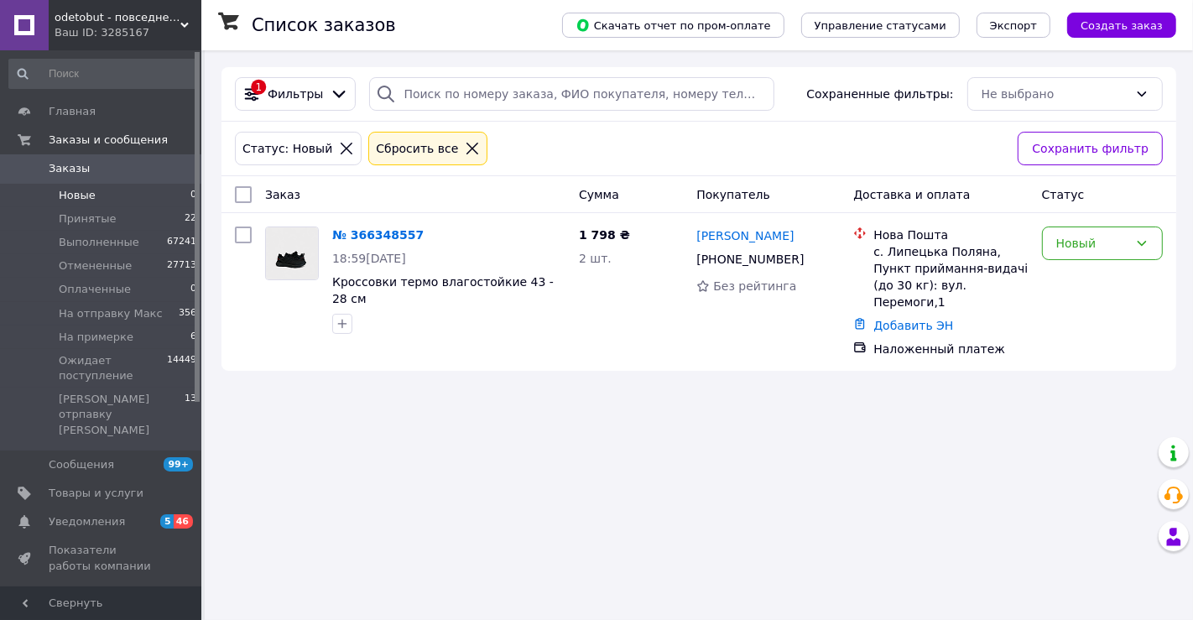
click at [81, 205] on li "Новые 0" at bounding box center [103, 195] width 206 height 23
click at [111, 169] on span "Заказы" at bounding box center [102, 168] width 107 height 15
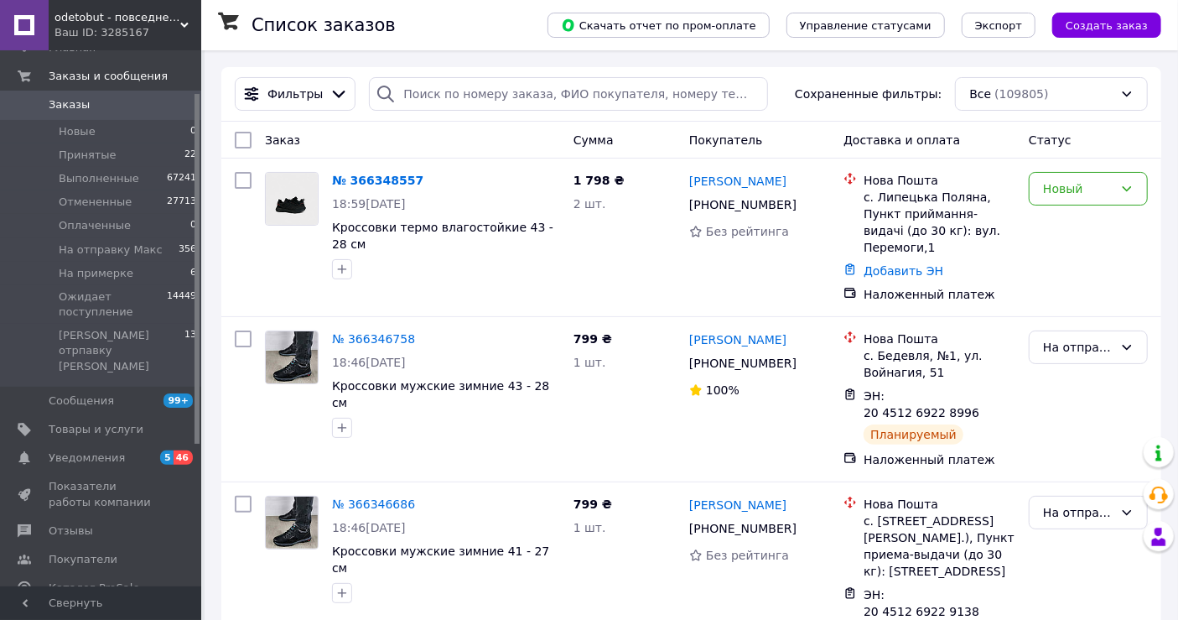
scroll to position [93, 0]
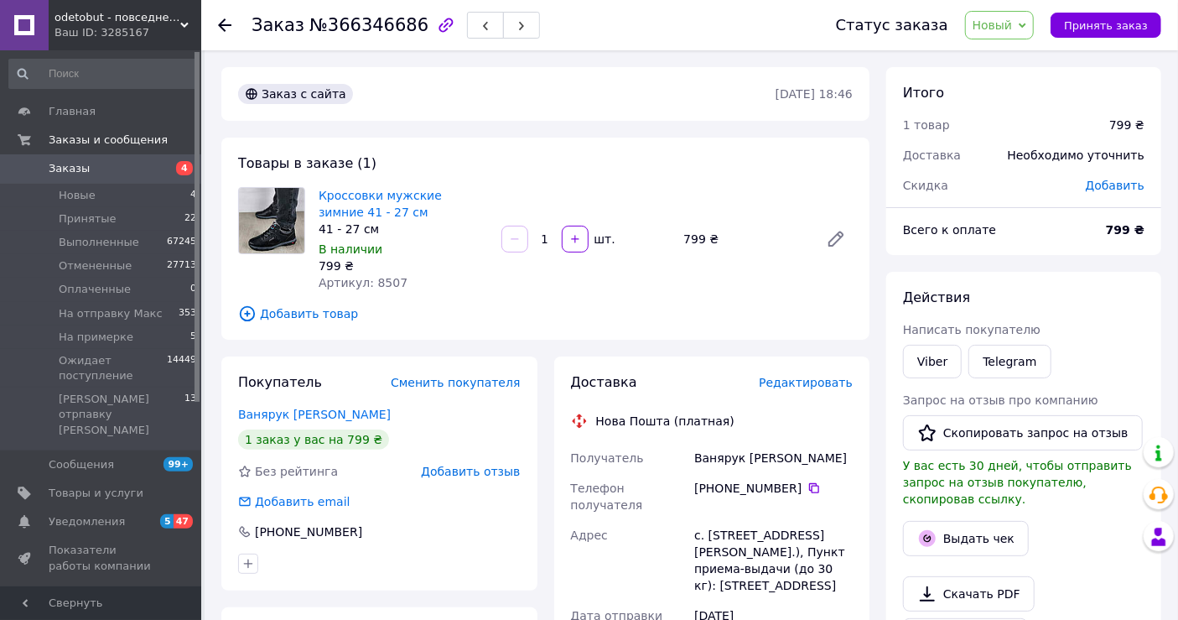
click at [810, 479] on div "[PHONE_NUMBER]" at bounding box center [773, 496] width 165 height 47
click at [809, 490] on icon at bounding box center [814, 487] width 13 height 13
click at [792, 386] on span "Редактировать" at bounding box center [806, 382] width 94 height 13
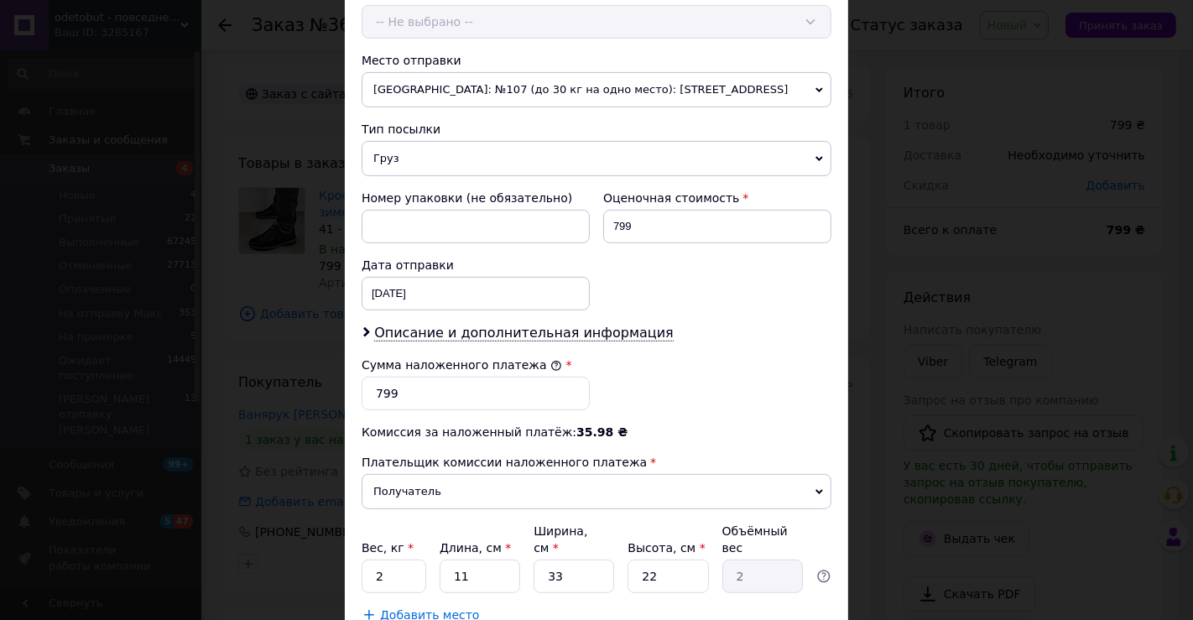
scroll to position [652, 0]
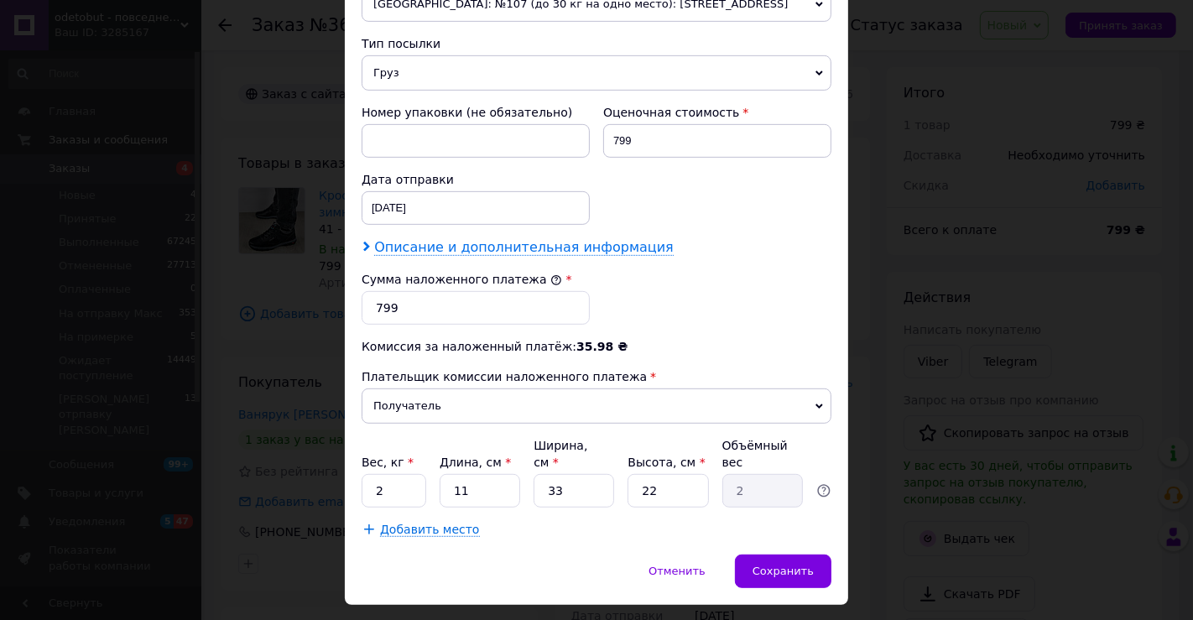
click at [601, 239] on span "Описание и дополнительная информация" at bounding box center [523, 247] width 299 height 17
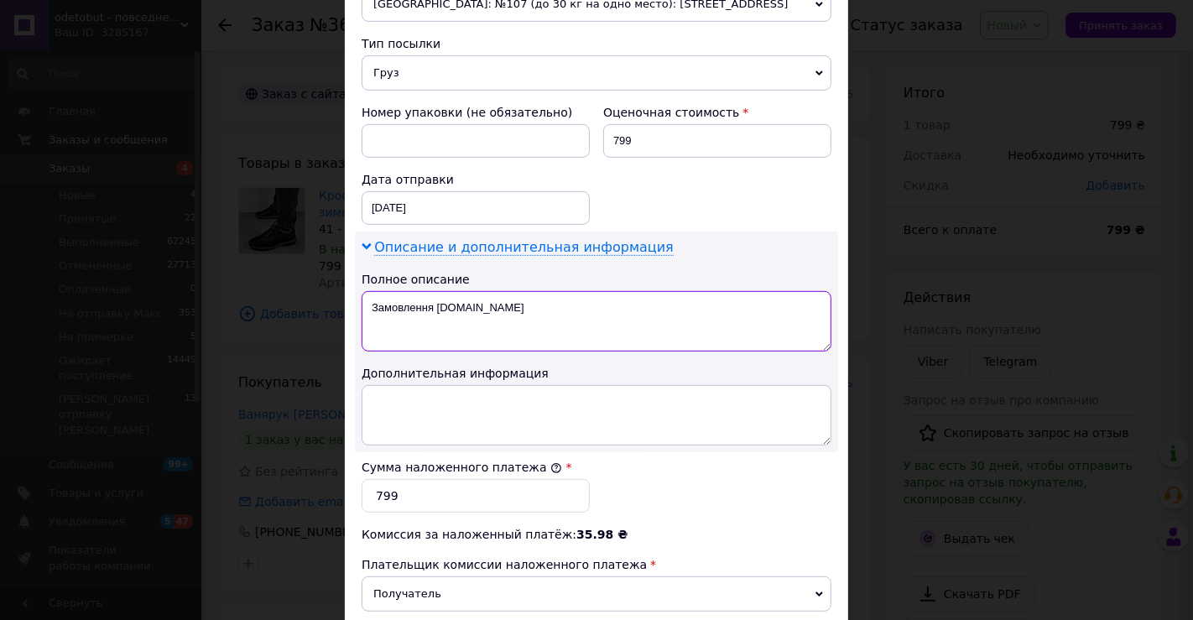
click at [605, 297] on textarea "Замовлення [DOMAIN_NAME]" at bounding box center [596, 321] width 470 height 60
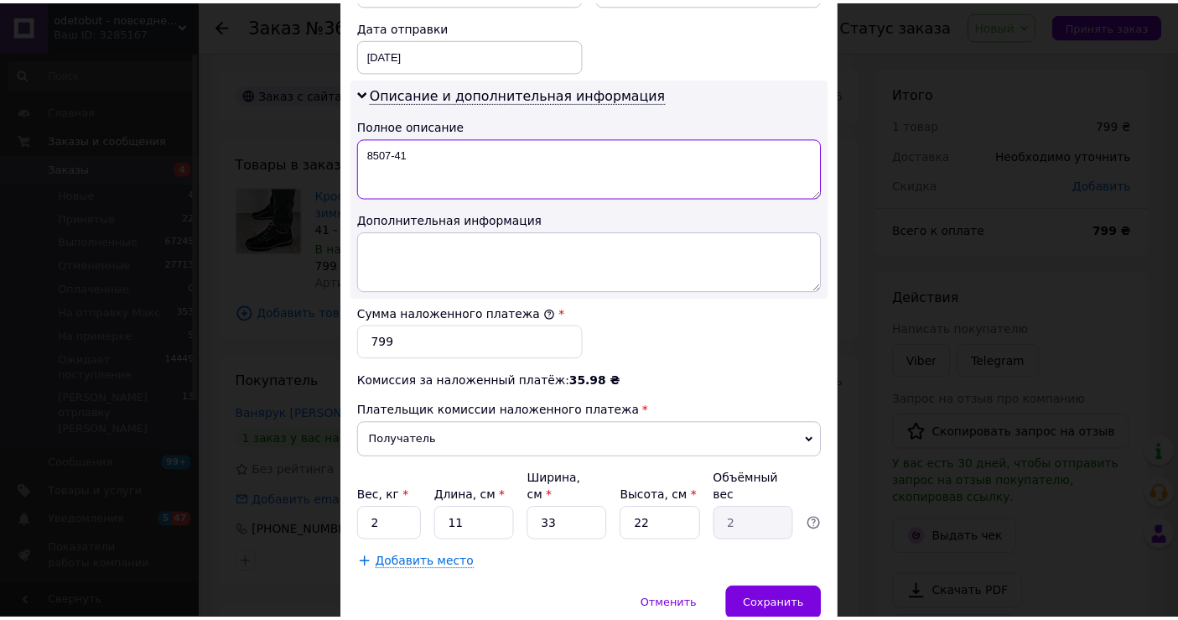
scroll to position [845, 0]
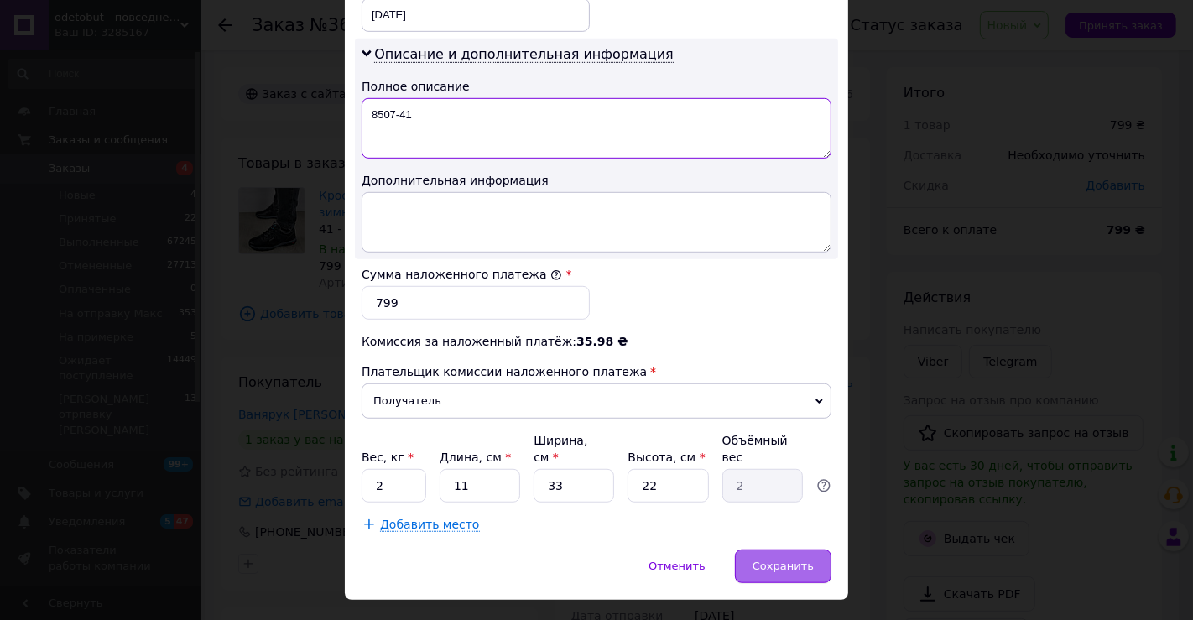
type textarea "8507-41"
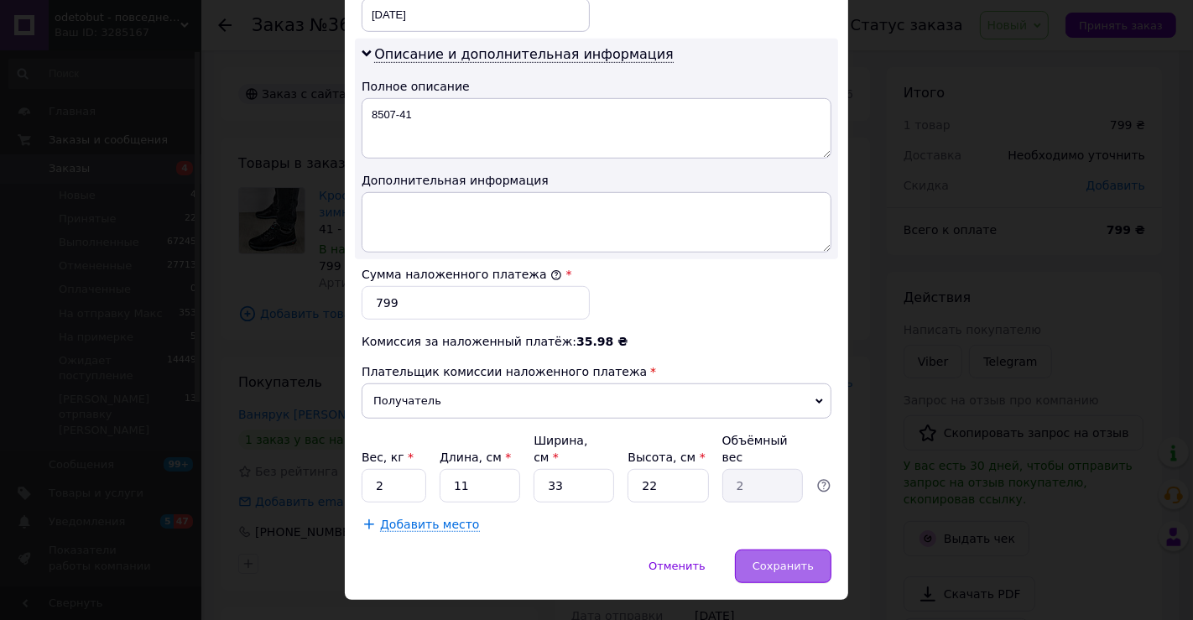
click at [804, 559] on span "Сохранить" at bounding box center [782, 565] width 61 height 13
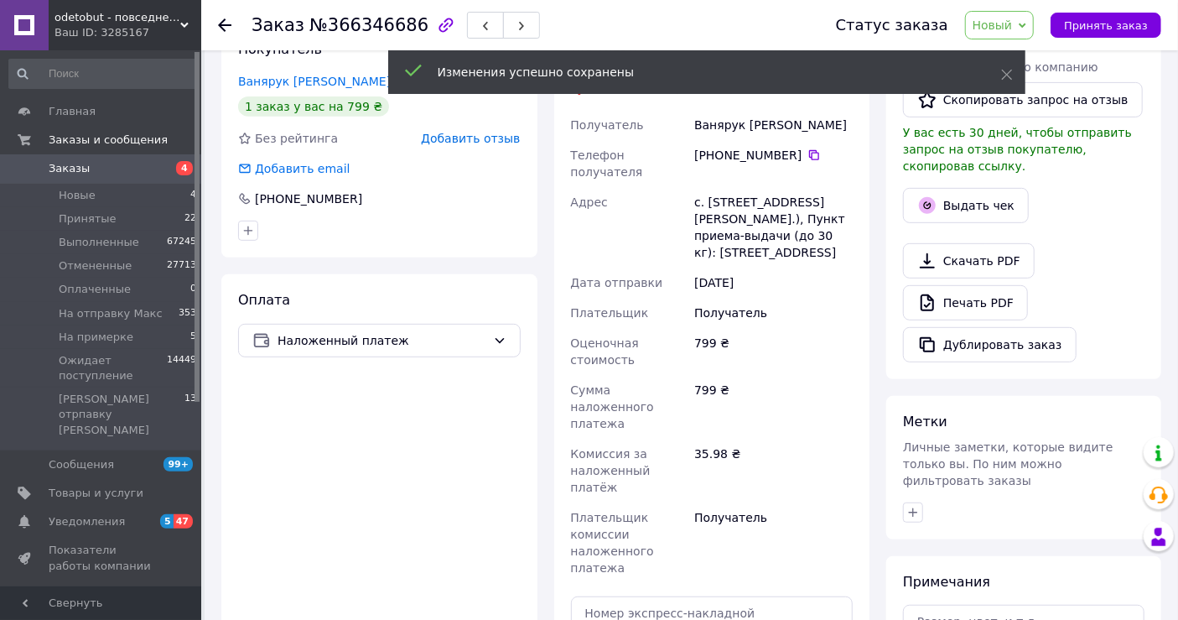
scroll to position [652, 0]
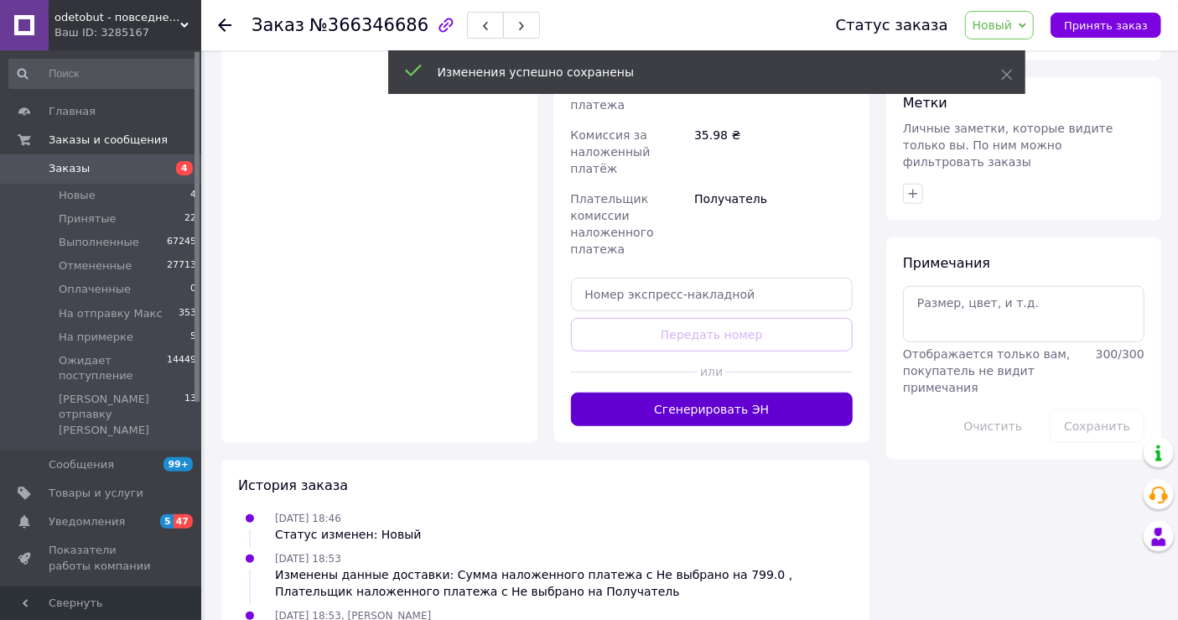
click at [782, 393] on button "Сгенерировать ЭН" at bounding box center [712, 410] width 283 height 34
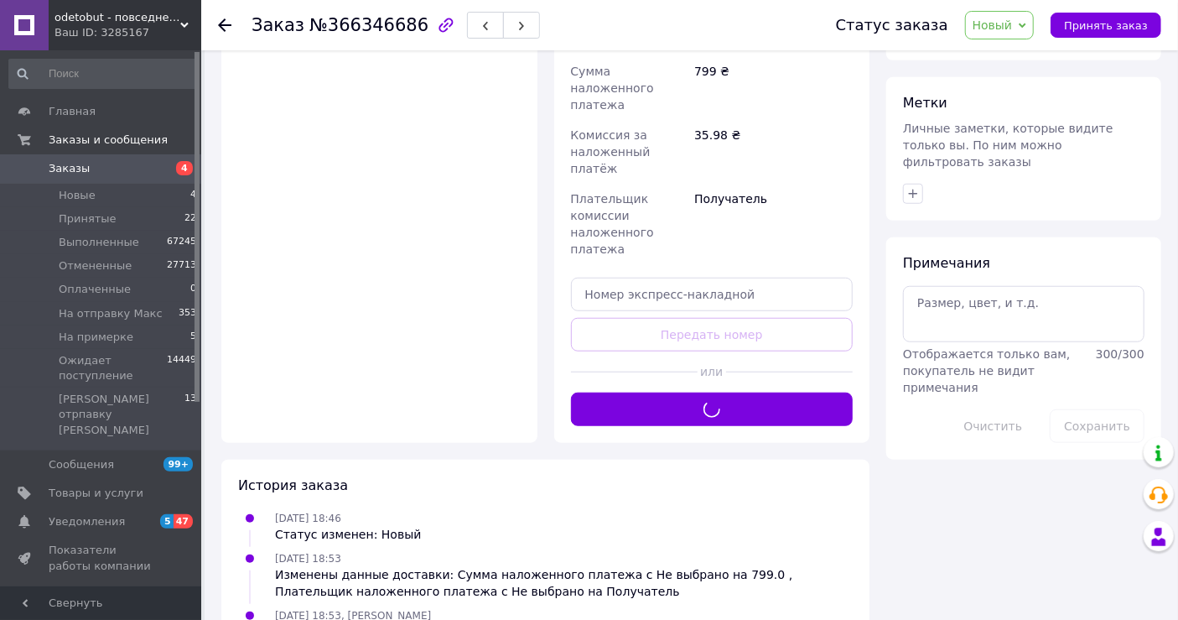
drag, startPoint x: 1023, startPoint y: 21, endPoint x: 1033, endPoint y: 120, distance: 99.5
click at [1013, 21] on span "Новый" at bounding box center [993, 24] width 40 height 13
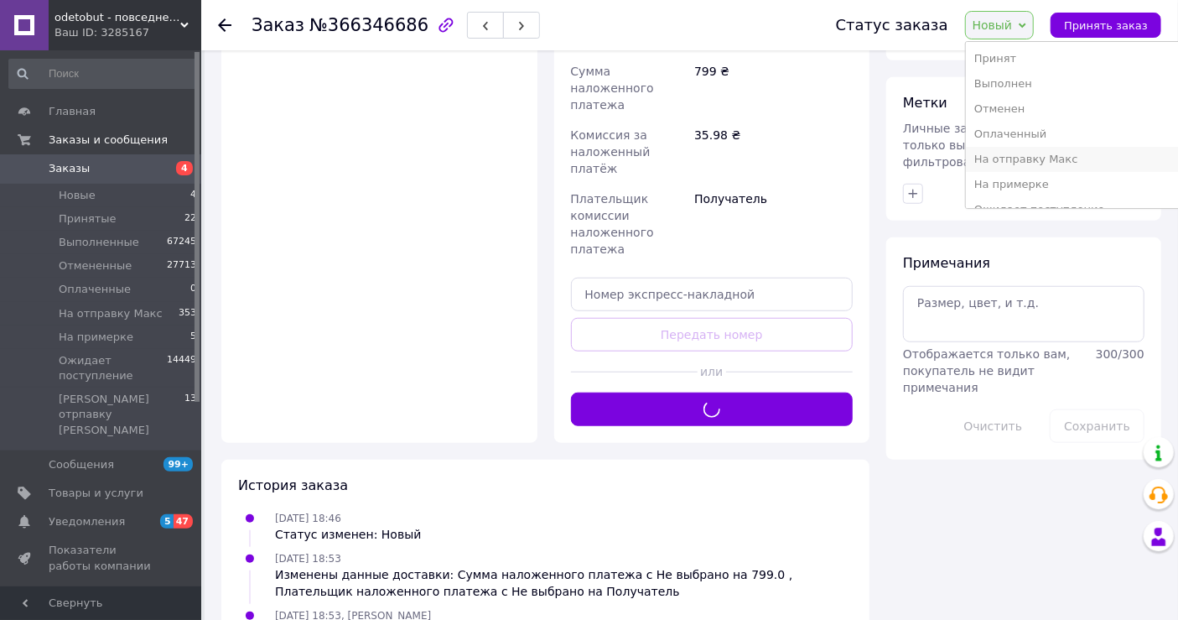
click at [1047, 169] on li "На отправку Макс" at bounding box center [1095, 159] width 258 height 25
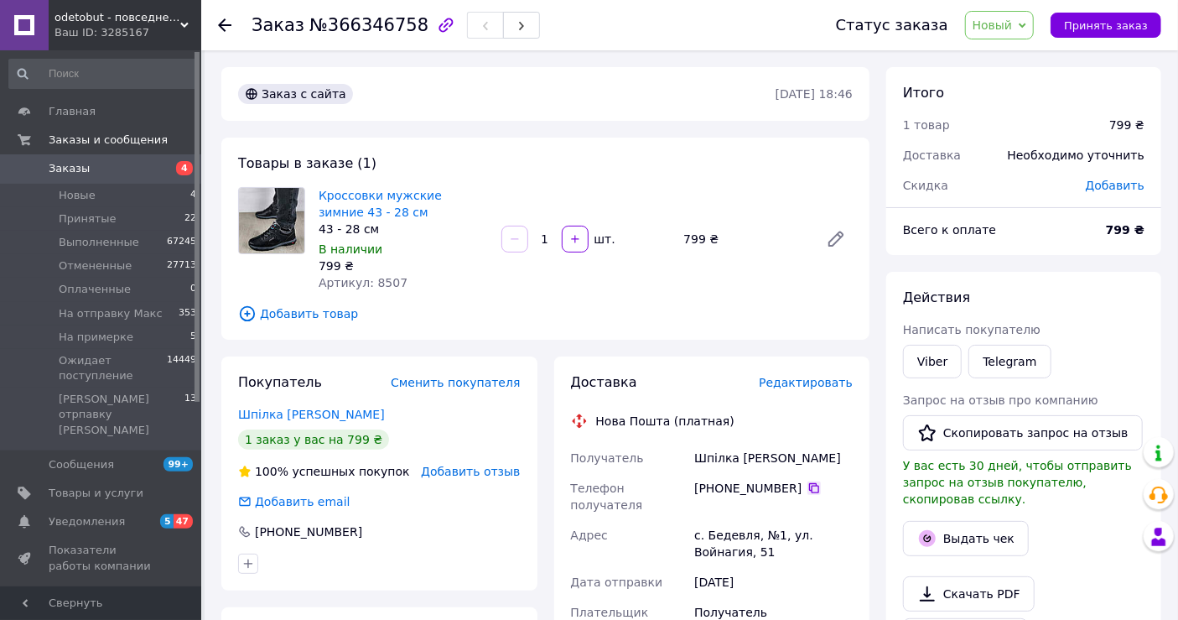
click at [808, 493] on icon at bounding box center [814, 487] width 13 height 13
click at [821, 389] on span "Редактировать" at bounding box center [806, 382] width 94 height 13
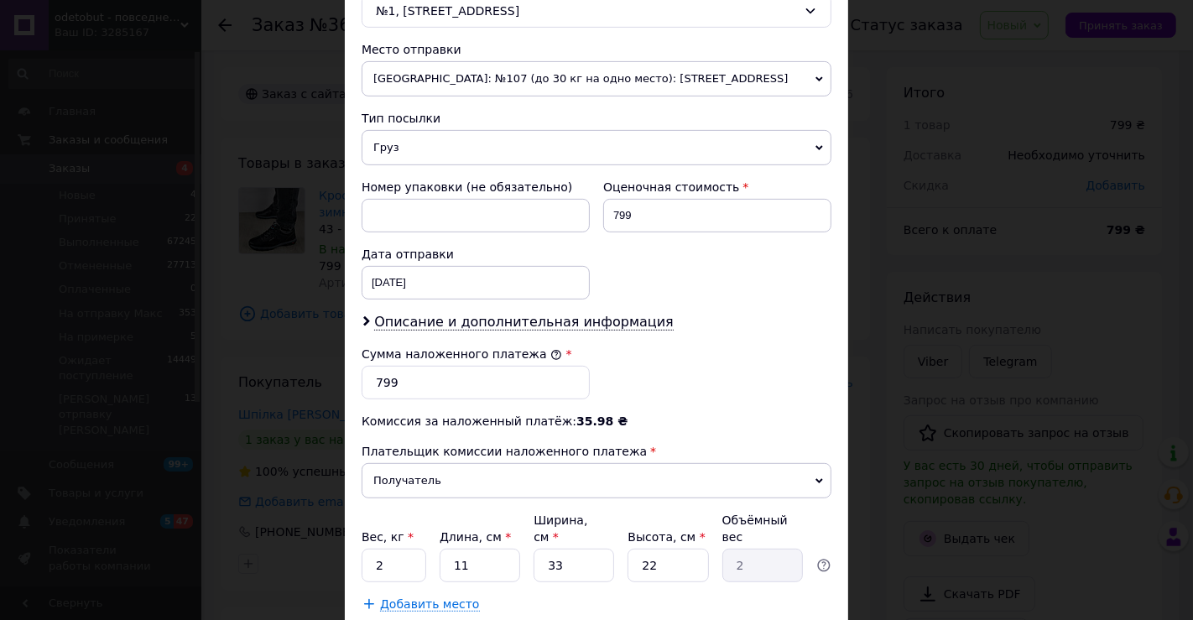
scroll to position [652, 0]
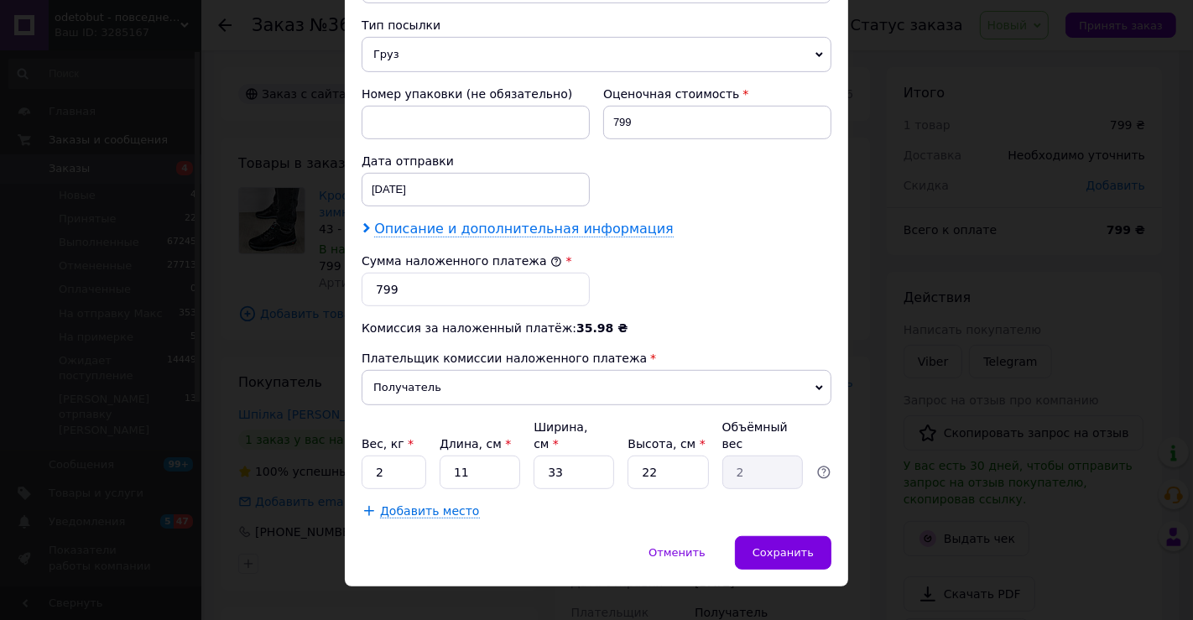
click at [606, 224] on span "Описание и дополнительная информация" at bounding box center [523, 229] width 299 height 17
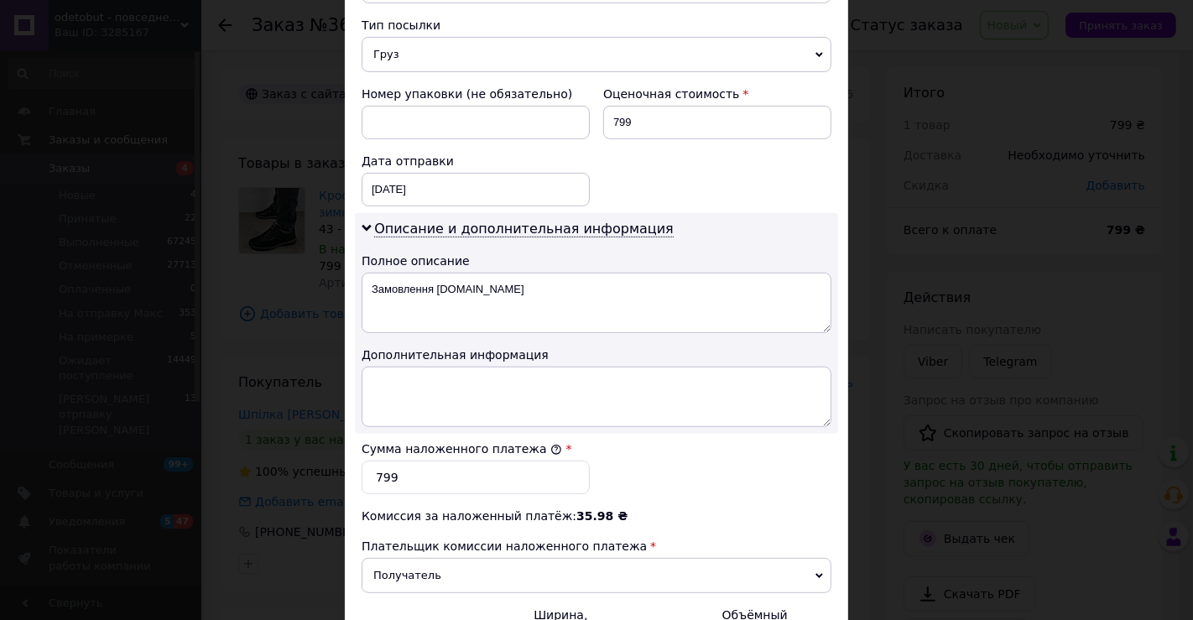
click at [604, 294] on textarea "Замовлення [DOMAIN_NAME]" at bounding box center [596, 303] width 470 height 60
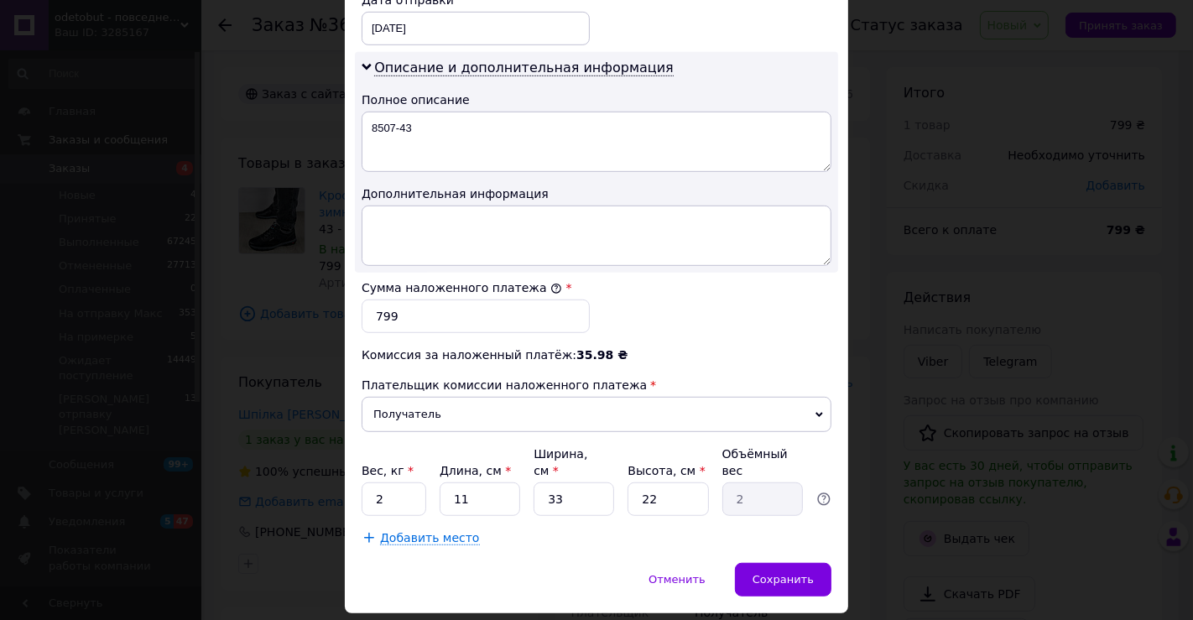
scroll to position [845, 0]
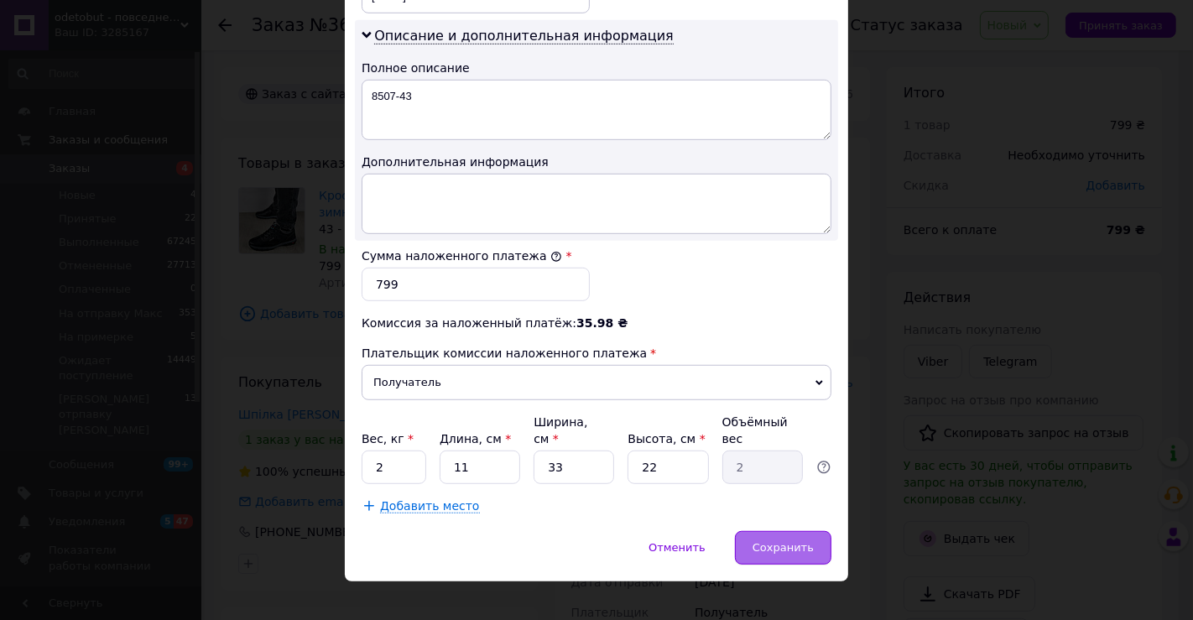
type textarea "8507-43"
click at [775, 538] on div "Сохранить" at bounding box center [783, 548] width 96 height 34
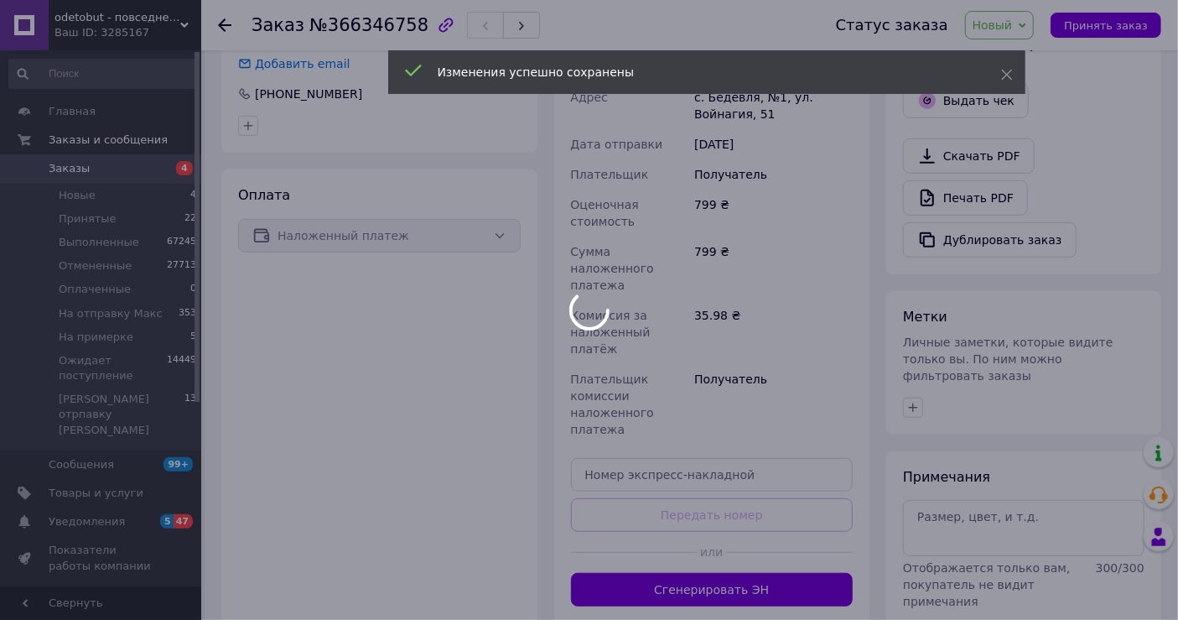
scroll to position [523, 0]
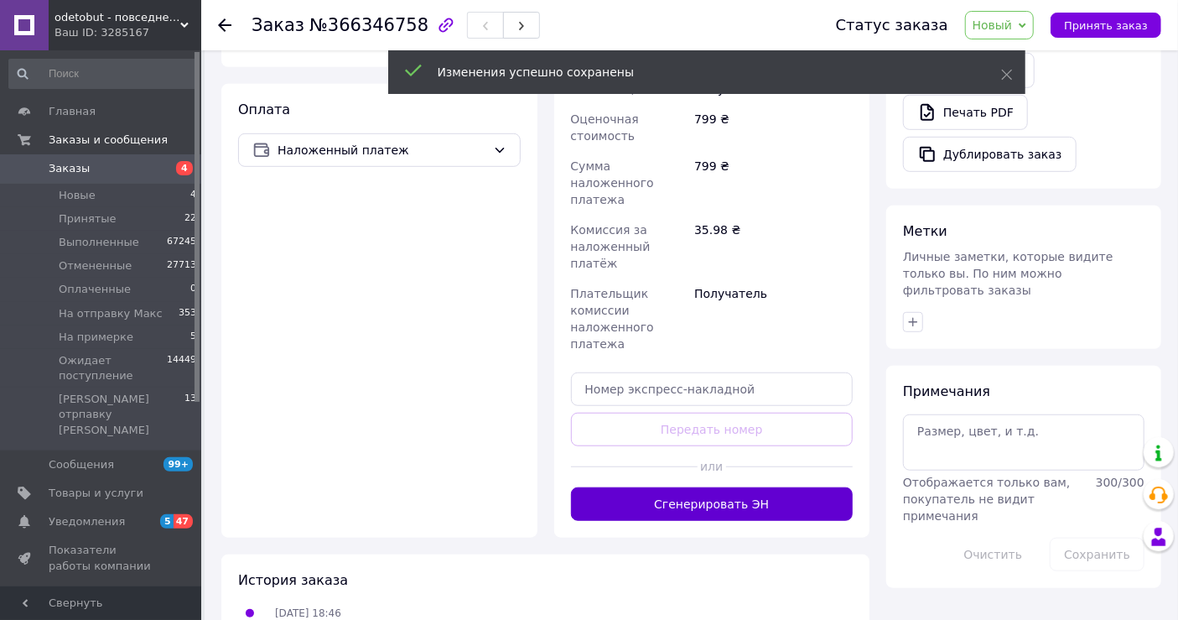
click at [797, 487] on button "Сгенерировать ЭН" at bounding box center [712, 504] width 283 height 34
click at [1027, 22] on icon at bounding box center [1023, 26] width 8 height 8
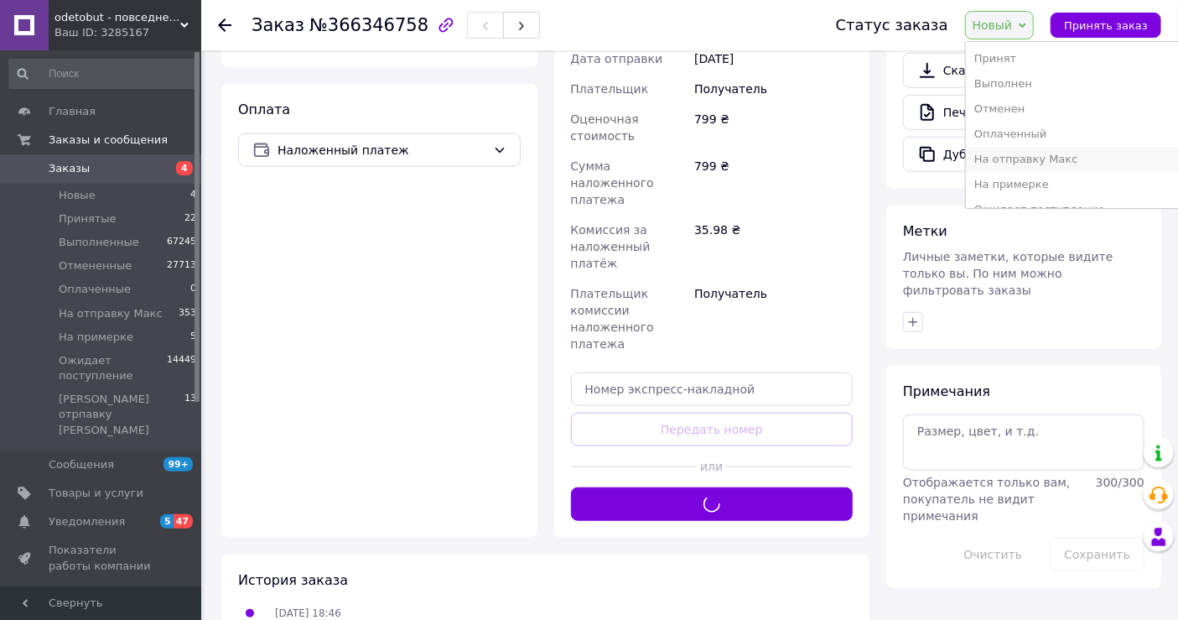
click at [1053, 171] on li "На отправку Макс" at bounding box center [1095, 159] width 258 height 25
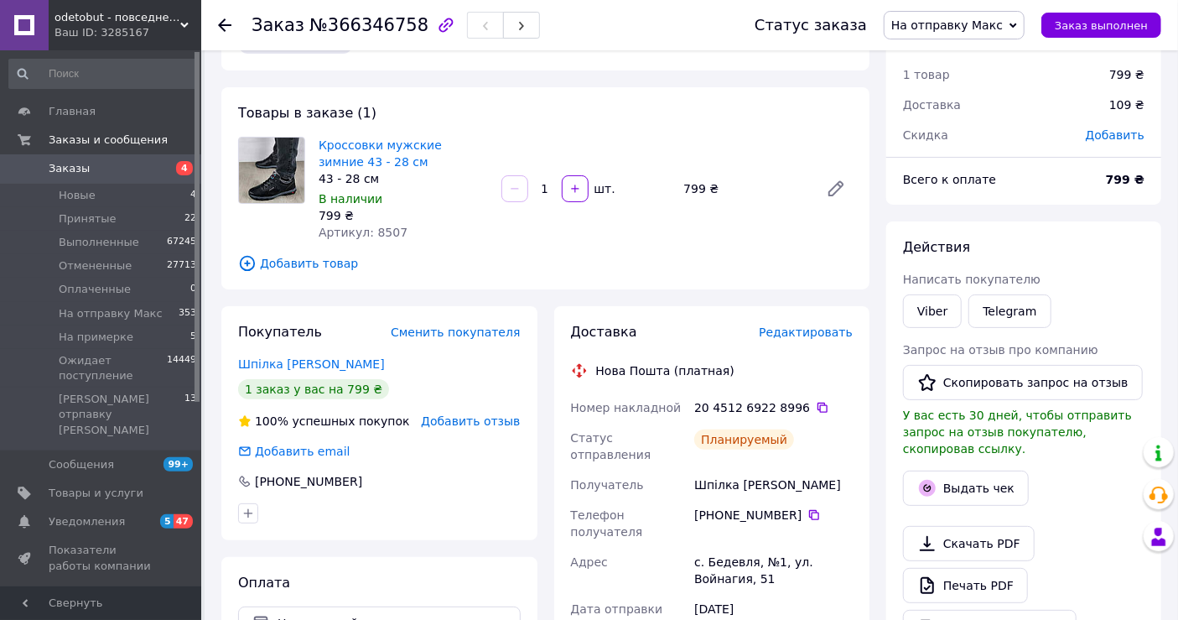
scroll to position [0, 0]
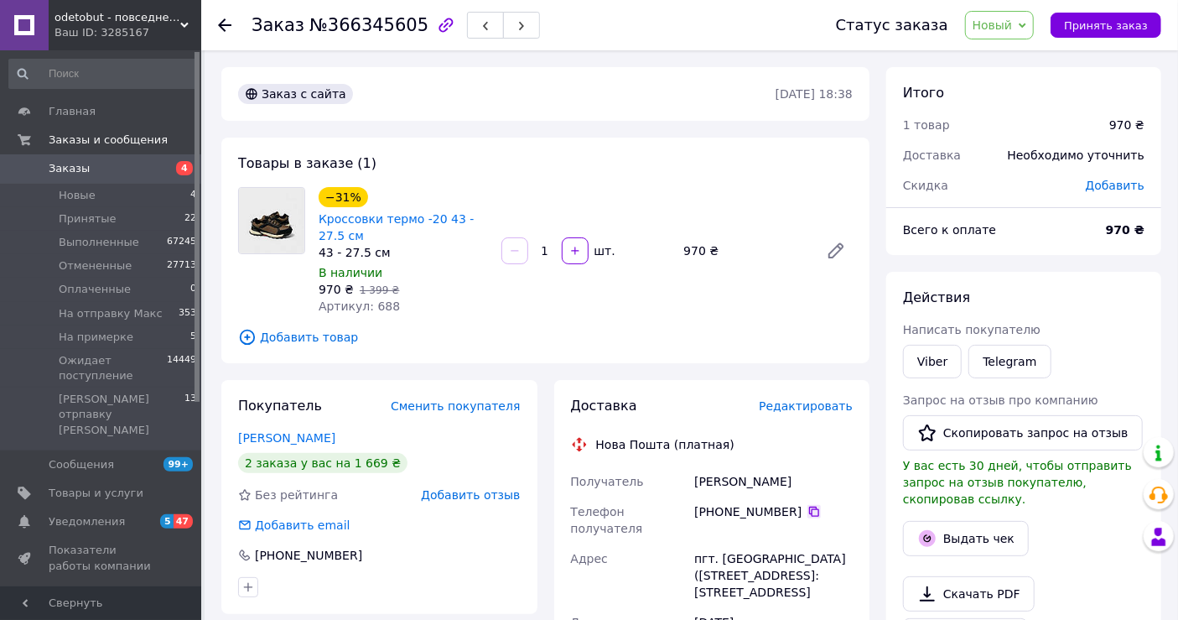
click at [808, 512] on icon at bounding box center [814, 511] width 13 height 13
click at [841, 408] on span "Редактировать" at bounding box center [806, 405] width 94 height 13
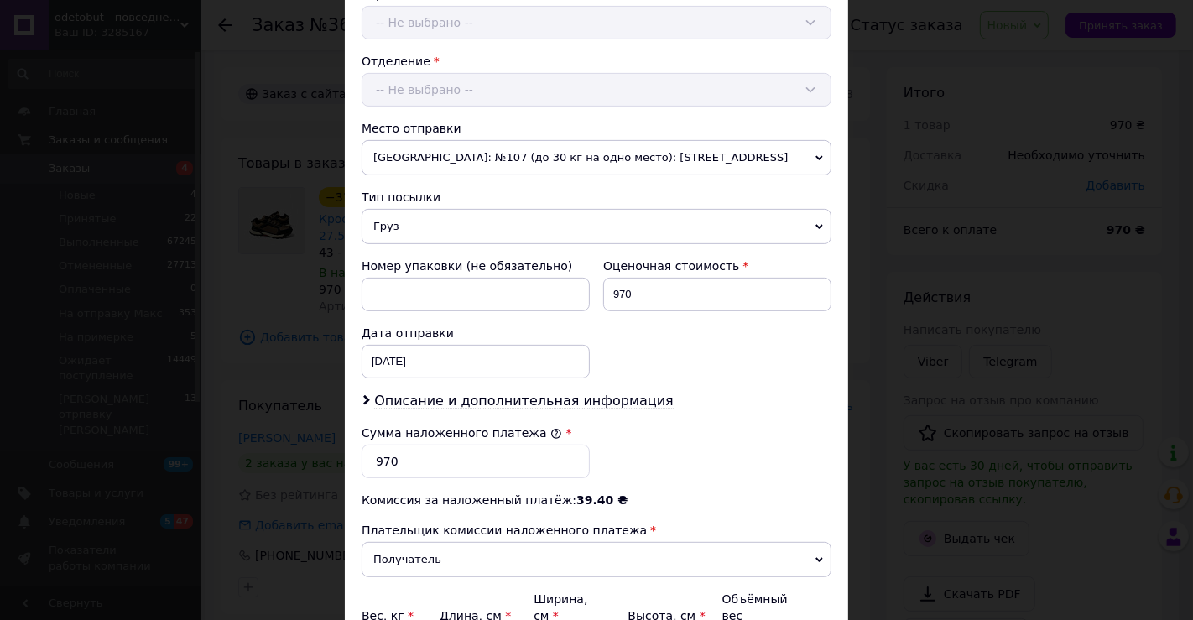
scroll to position [652, 0]
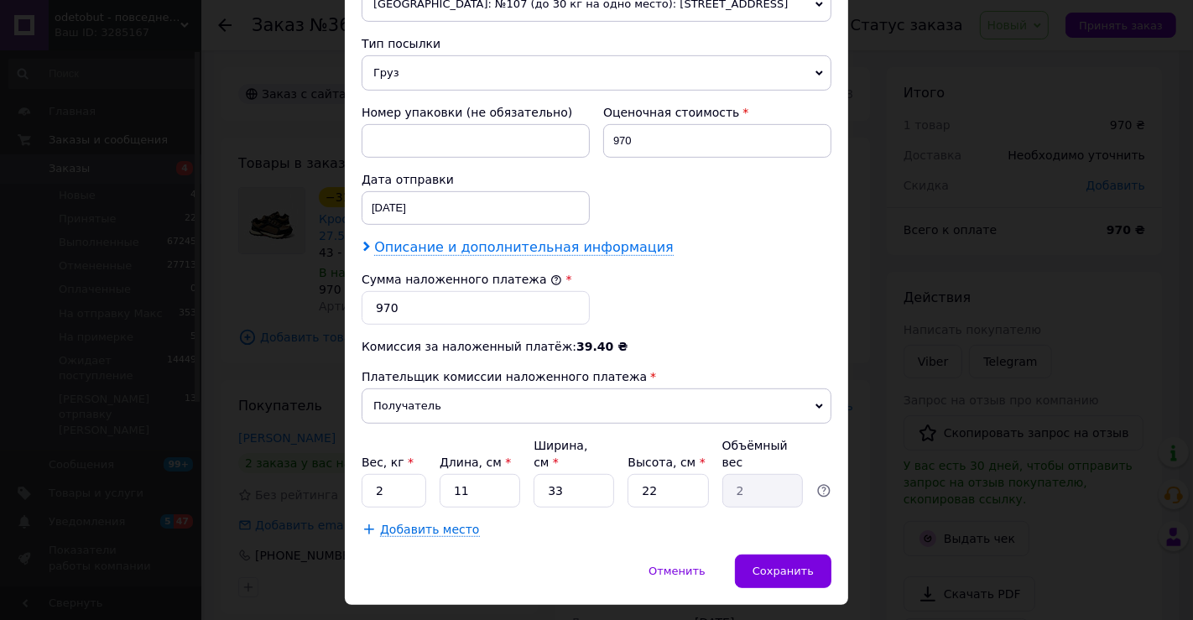
click at [604, 239] on span "Описание и дополнительная информация" at bounding box center [523, 247] width 299 height 17
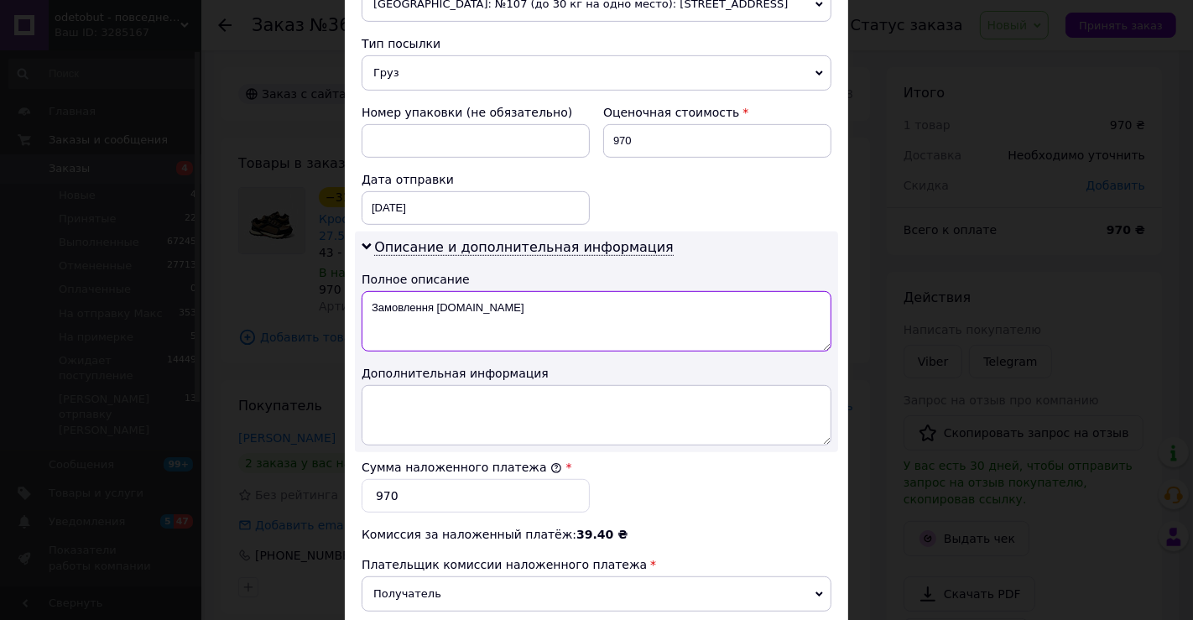
click at [601, 291] on textarea "Замовлення [DOMAIN_NAME]" at bounding box center [596, 321] width 470 height 60
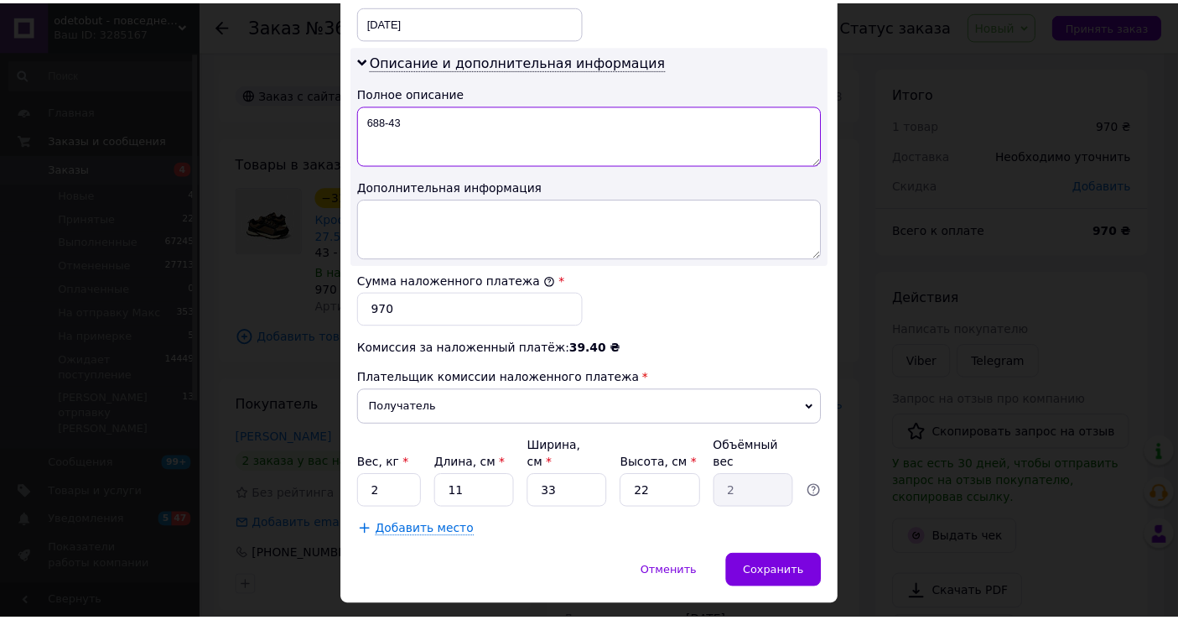
scroll to position [845, 0]
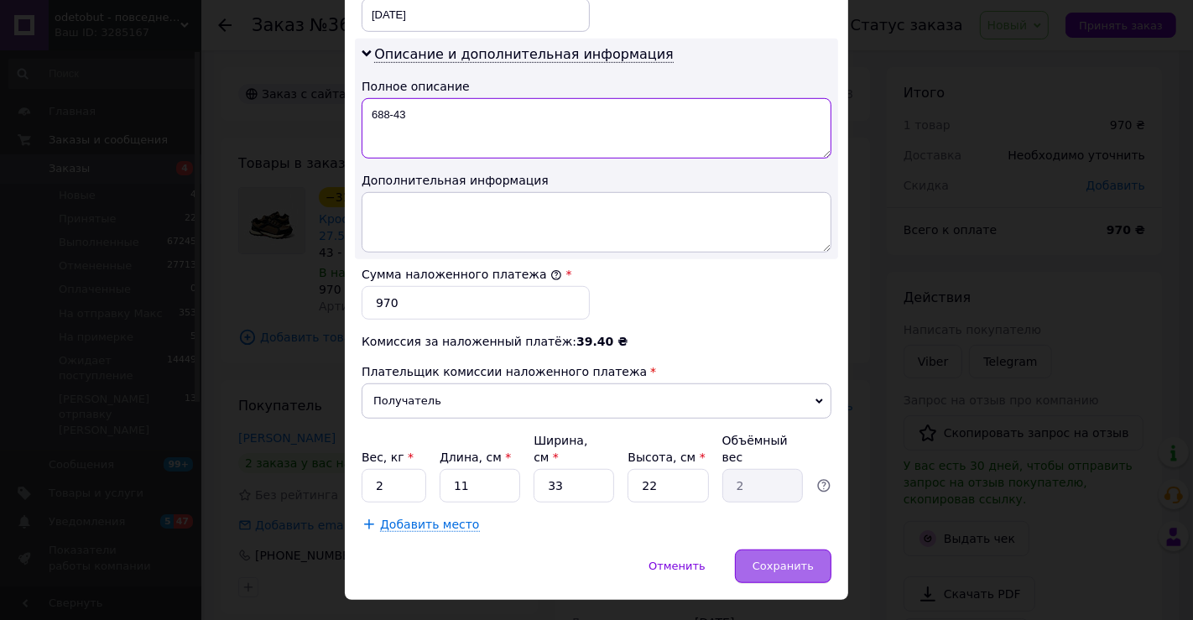
type textarea "688-43"
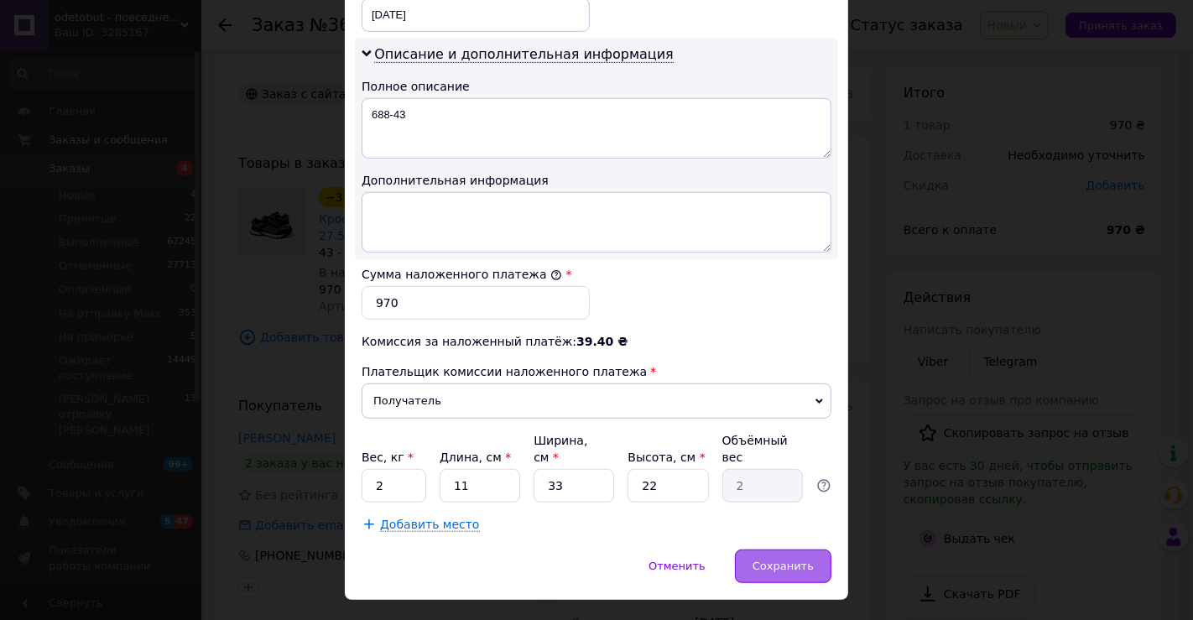
click at [779, 559] on span "Сохранить" at bounding box center [782, 565] width 61 height 13
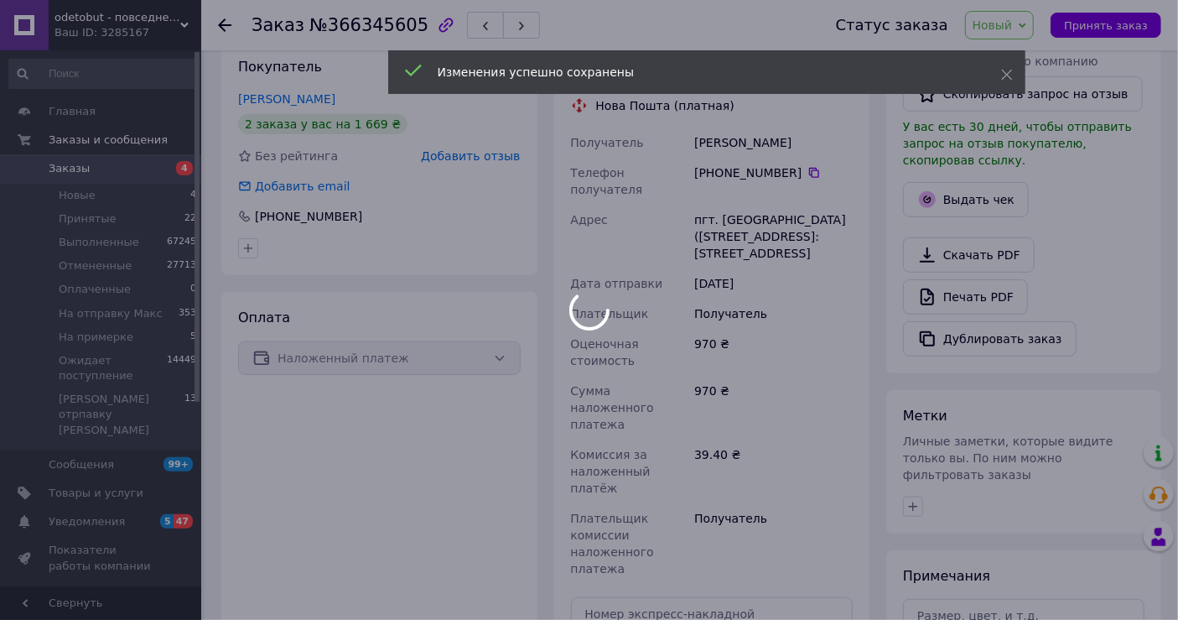
scroll to position [564, 0]
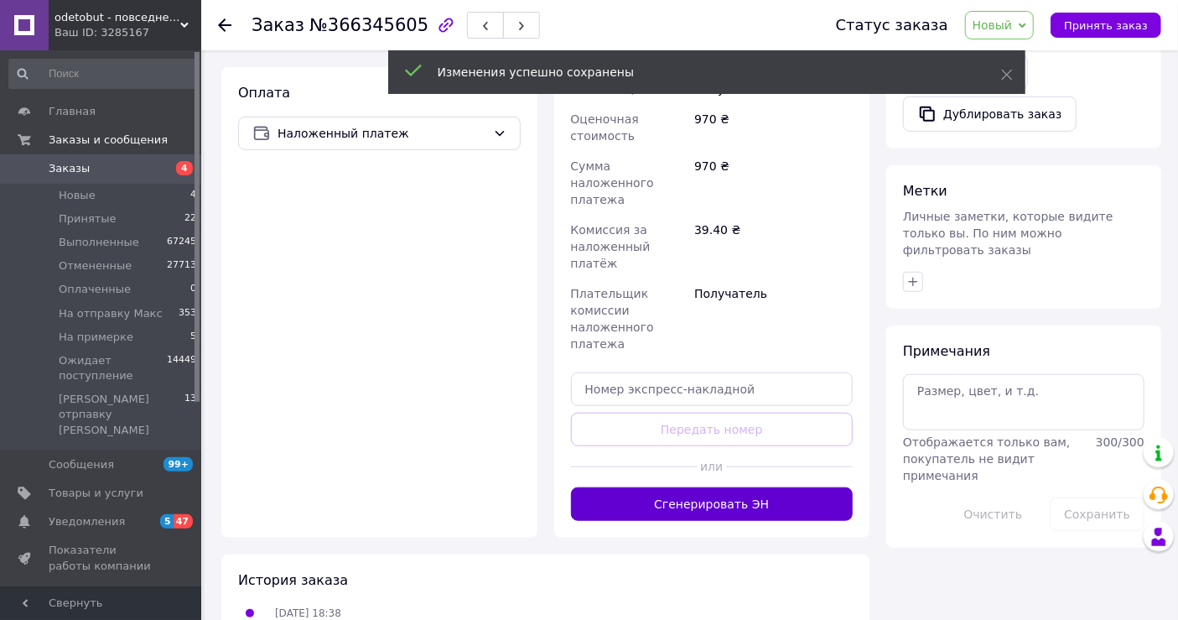
click at [819, 487] on button "Сгенерировать ЭН" at bounding box center [712, 504] width 283 height 34
drag, startPoint x: 1027, startPoint y: 24, endPoint x: 1027, endPoint y: 68, distance: 43.6
click at [1027, 23] on span "Новый" at bounding box center [1000, 25] width 70 height 29
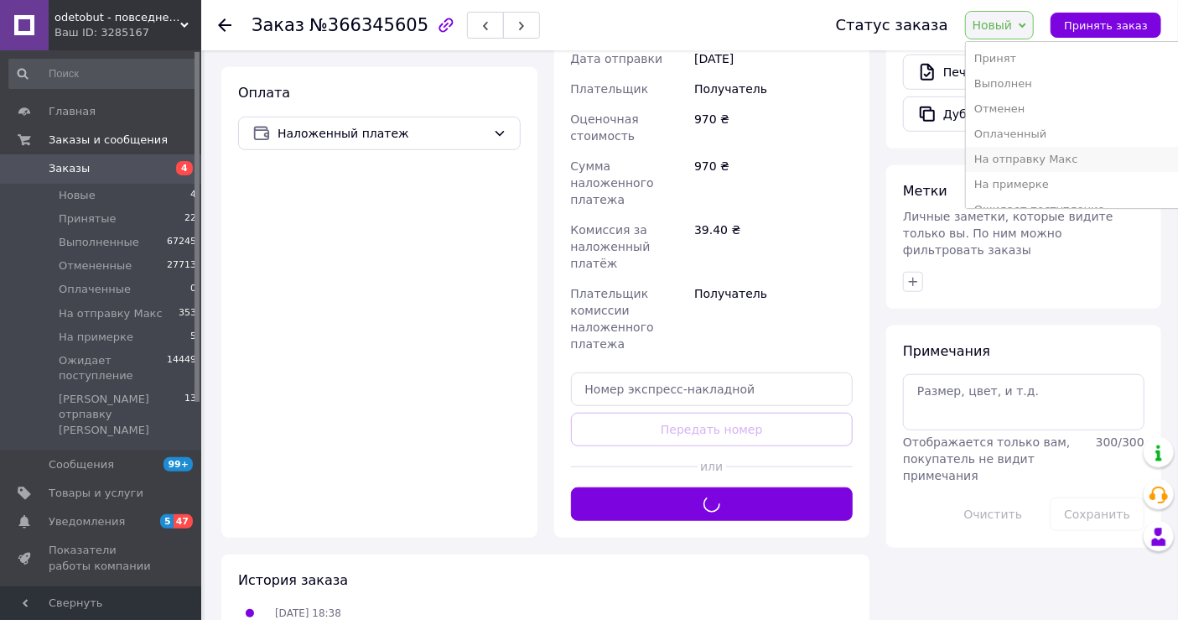
click at [1038, 150] on li "На отправку Макс" at bounding box center [1095, 159] width 258 height 25
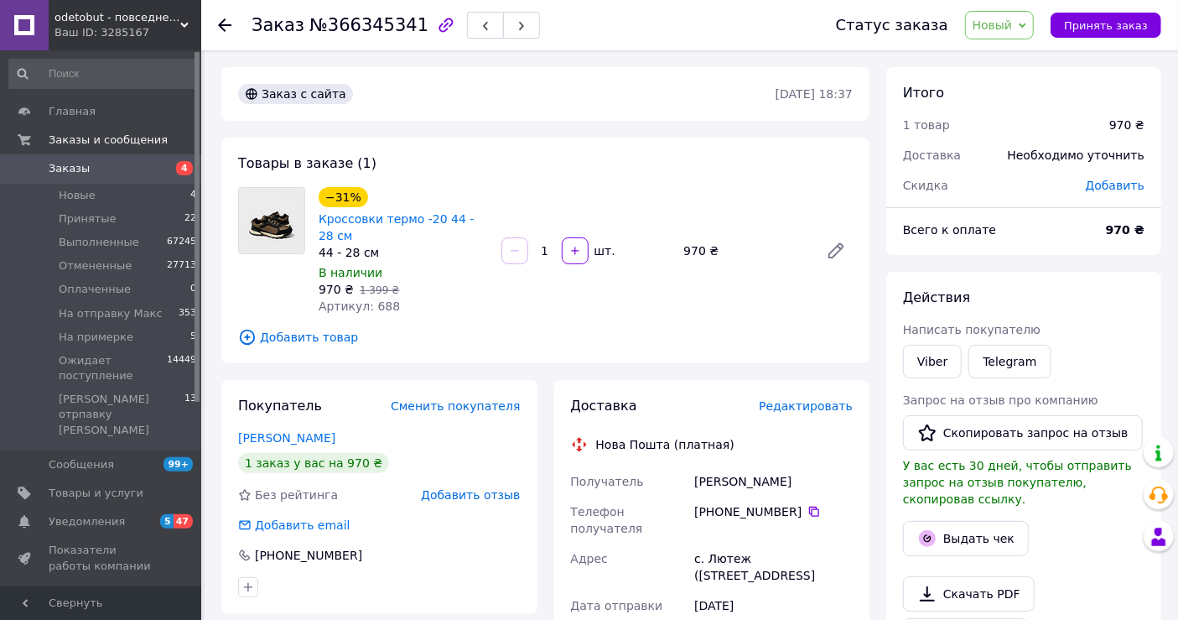
click at [803, 502] on div "[PHONE_NUMBER]" at bounding box center [773, 520] width 165 height 47
click at [808, 508] on icon at bounding box center [814, 511] width 13 height 13
click at [817, 412] on span "Редактировать" at bounding box center [806, 405] width 94 height 13
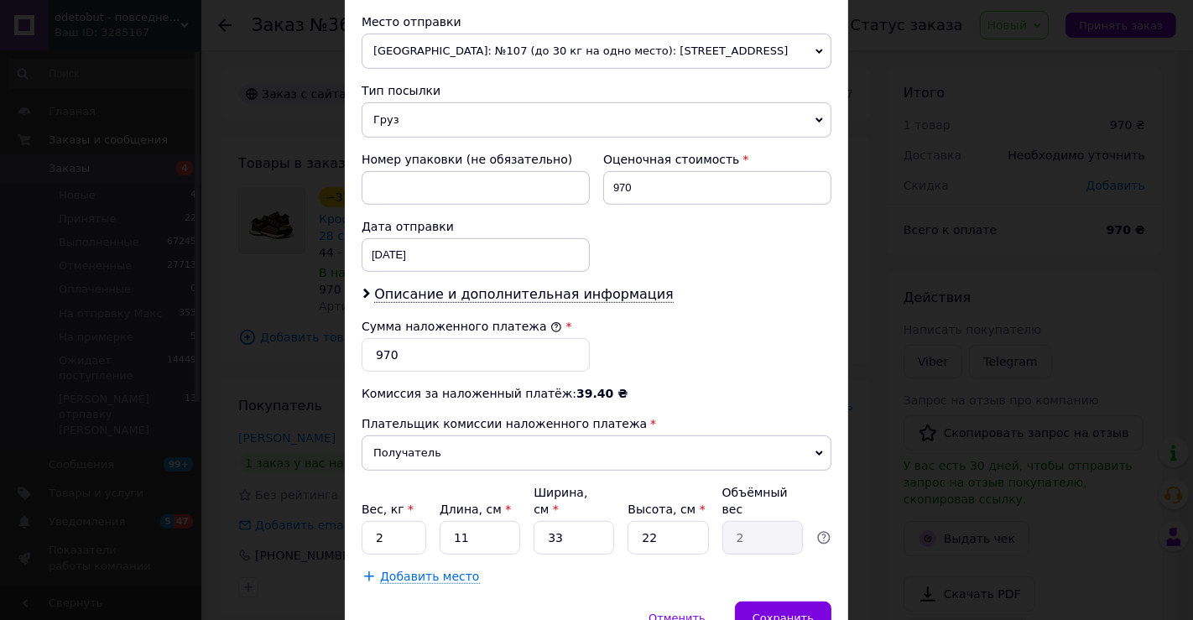
scroll to position [657, 0]
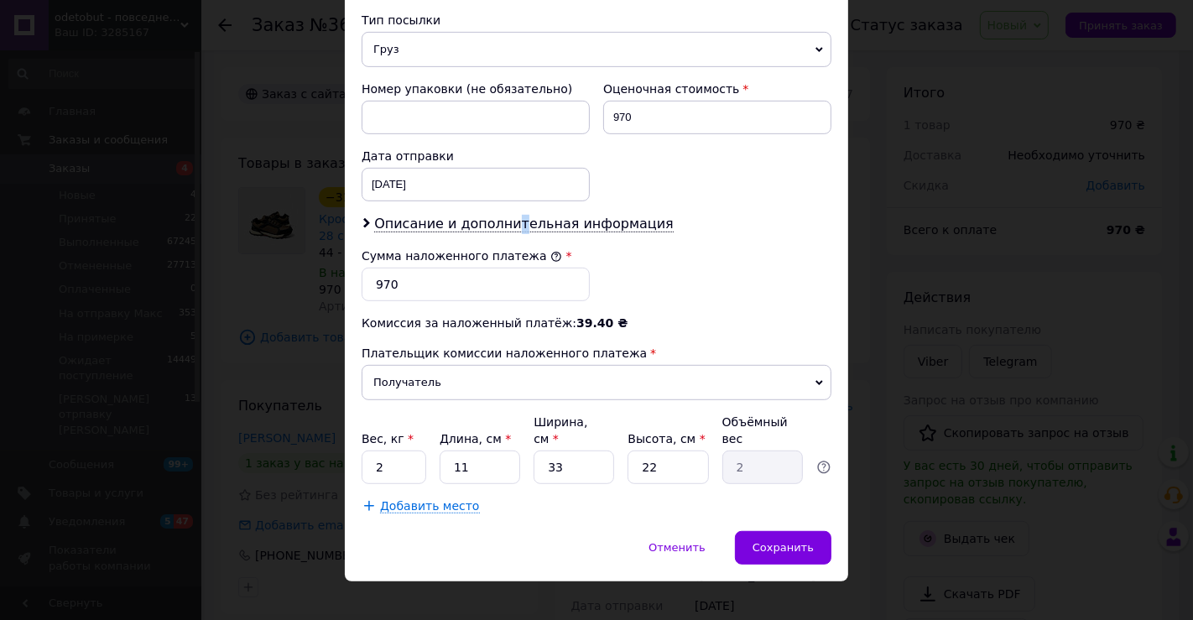
drag, startPoint x: 504, startPoint y: 216, endPoint x: 507, endPoint y: 263, distance: 47.1
click at [505, 216] on span "Описание и дополнительная информация" at bounding box center [523, 224] width 299 height 17
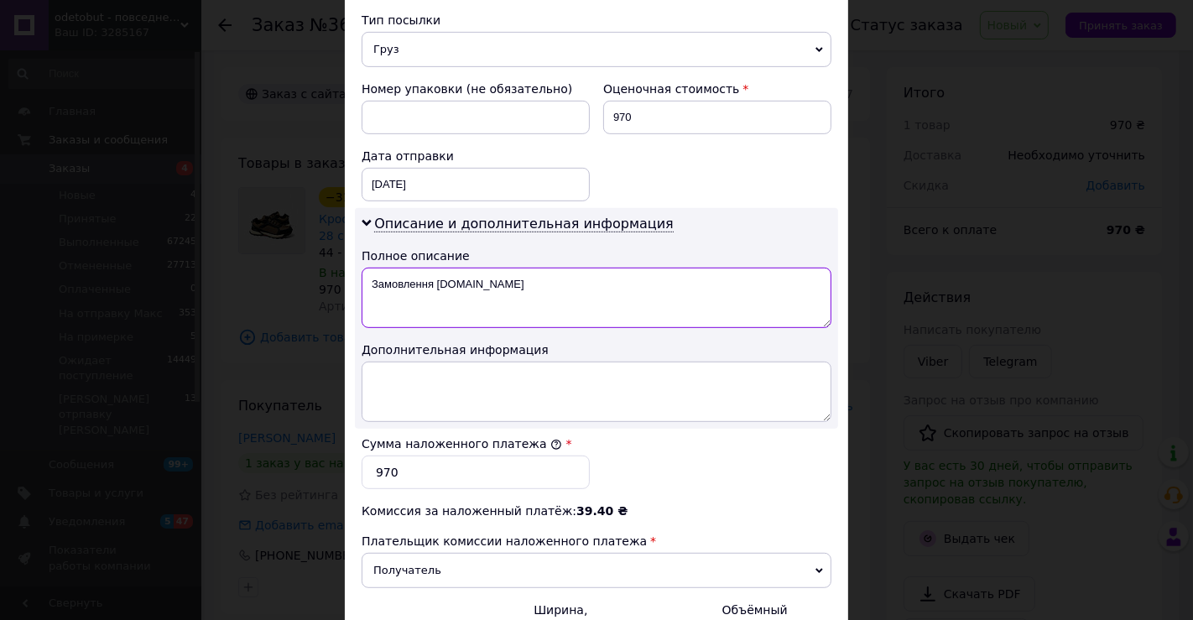
click at [517, 320] on textarea "Замовлення [DOMAIN_NAME]" at bounding box center [596, 298] width 470 height 60
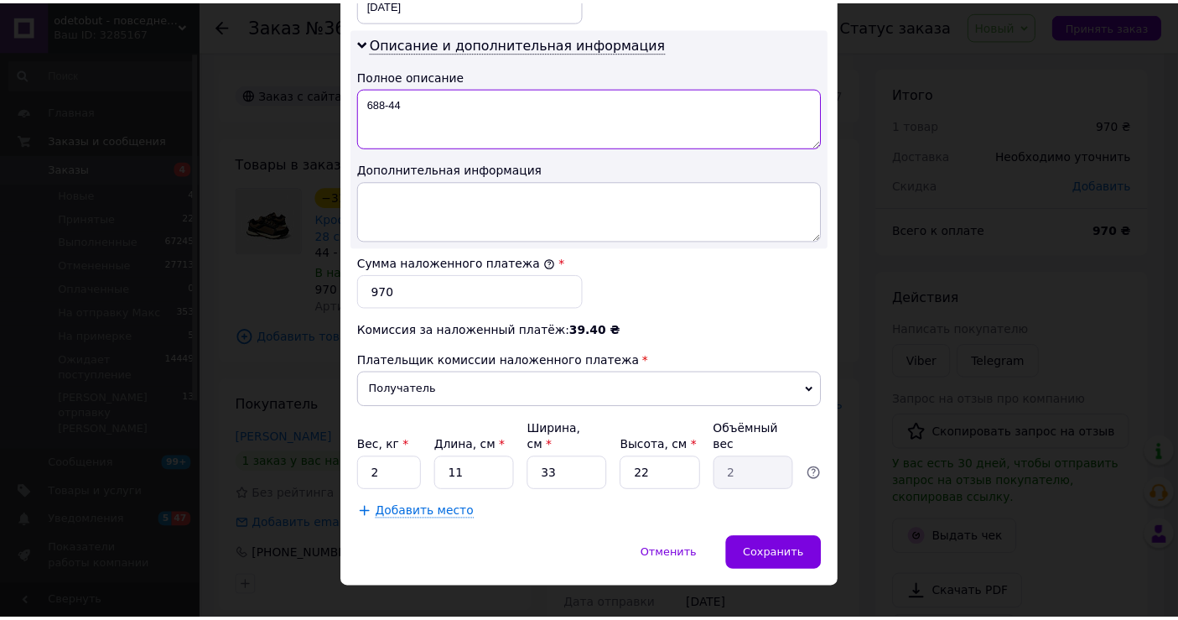
scroll to position [845, 0]
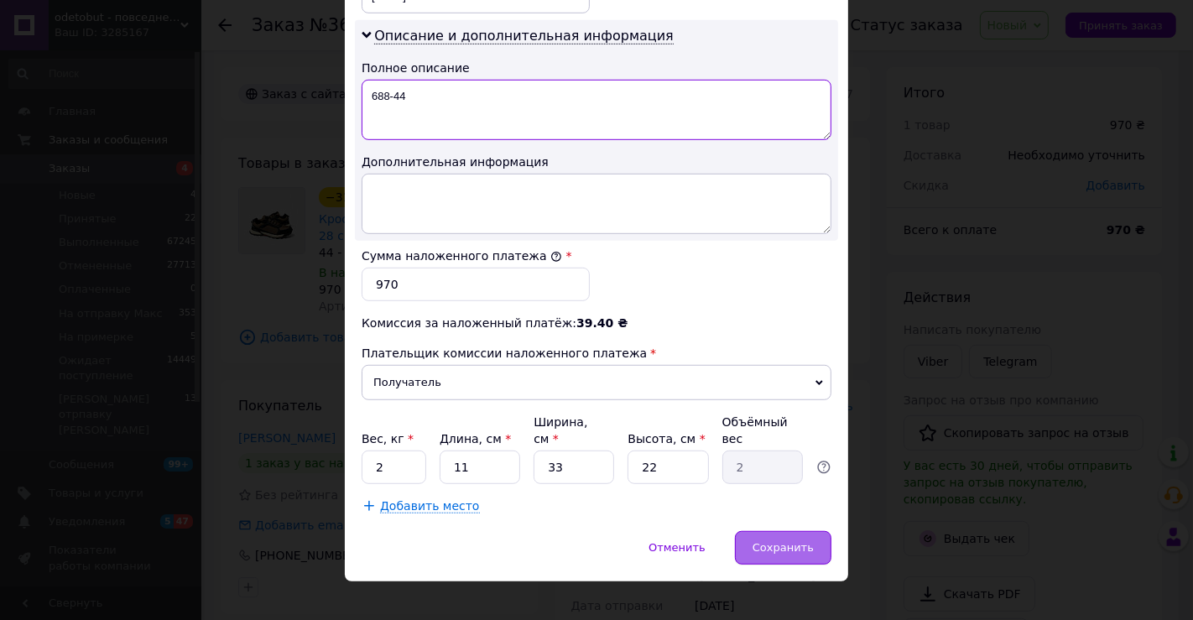
type textarea "688-44"
click at [764, 534] on div "Сохранить" at bounding box center [783, 548] width 96 height 34
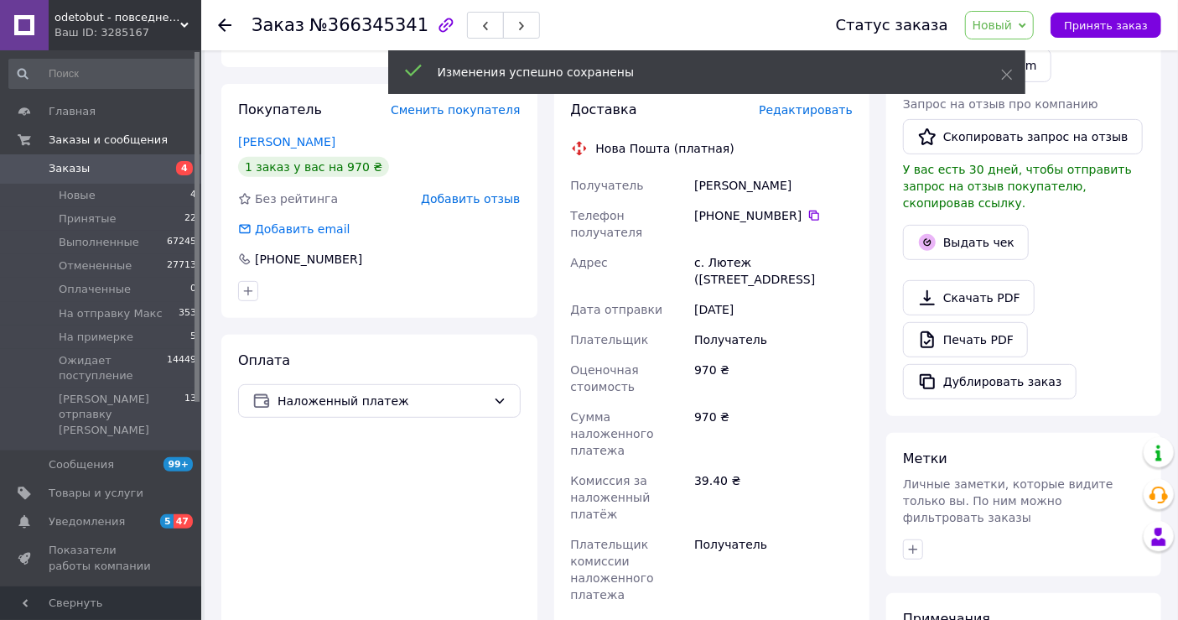
scroll to position [652, 0]
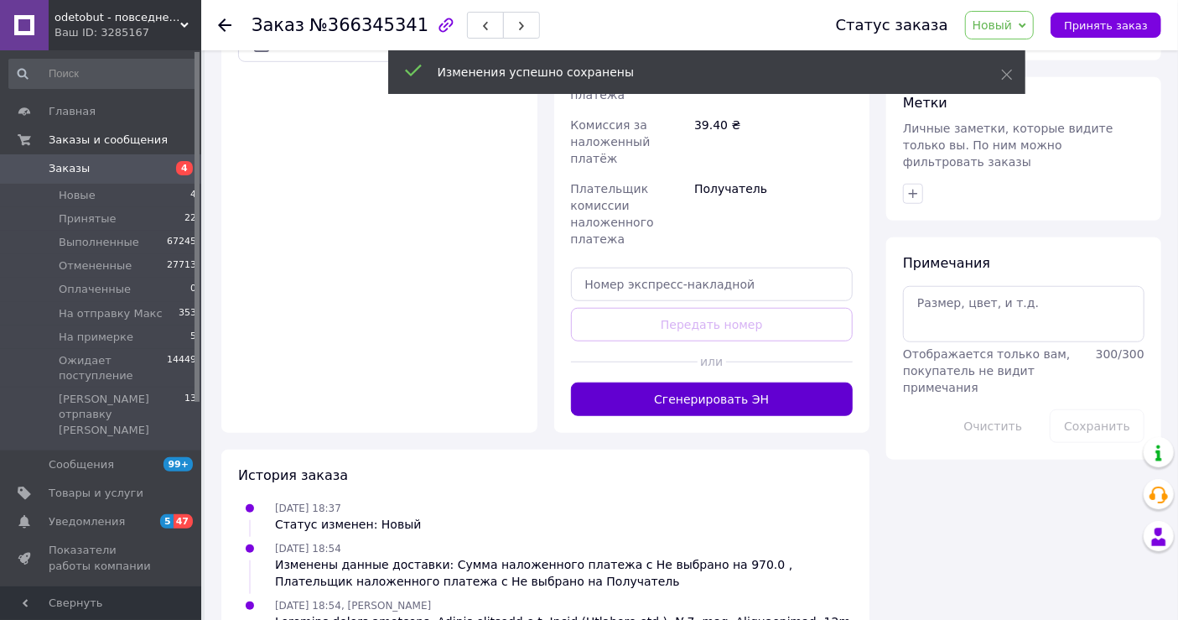
click at [704, 382] on button "Сгенерировать ЭН" at bounding box center [712, 399] width 283 height 34
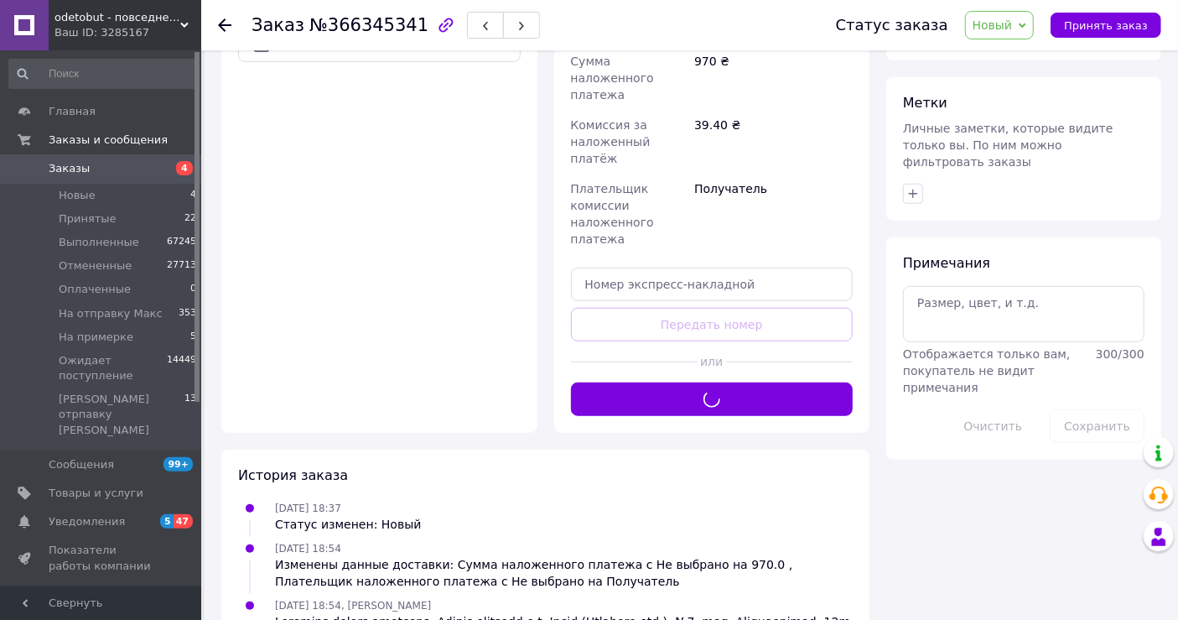
click at [1007, 26] on span "Новый" at bounding box center [993, 24] width 40 height 13
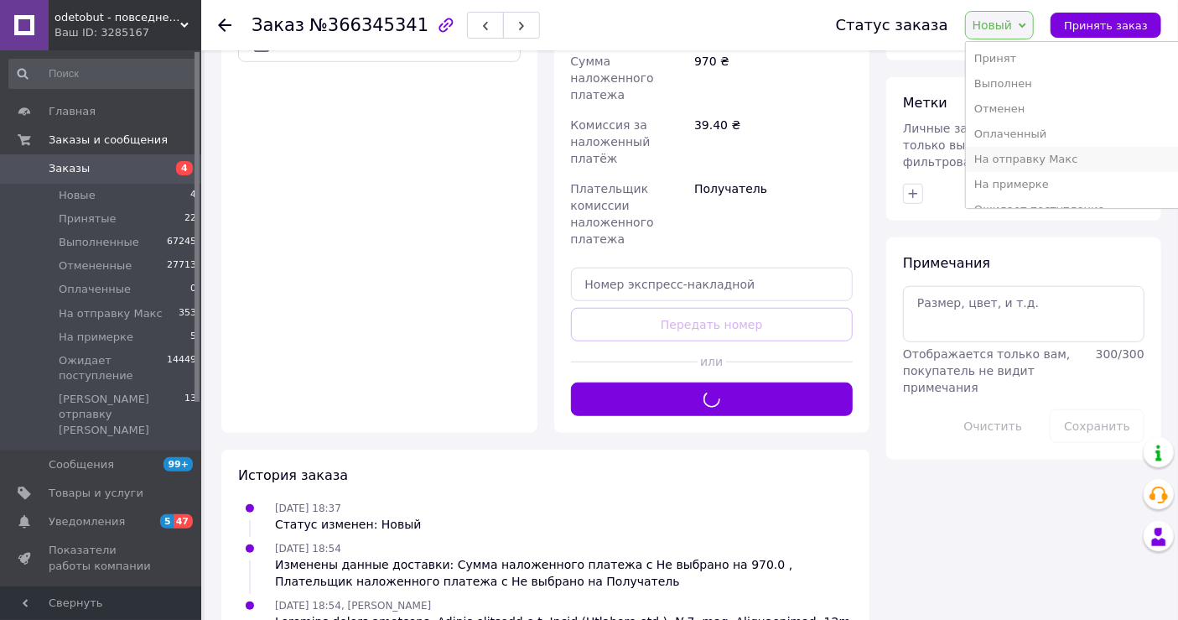
click at [1050, 163] on li "На отправку Макс" at bounding box center [1095, 159] width 258 height 25
